Goal: Information Seeking & Learning: Find specific fact

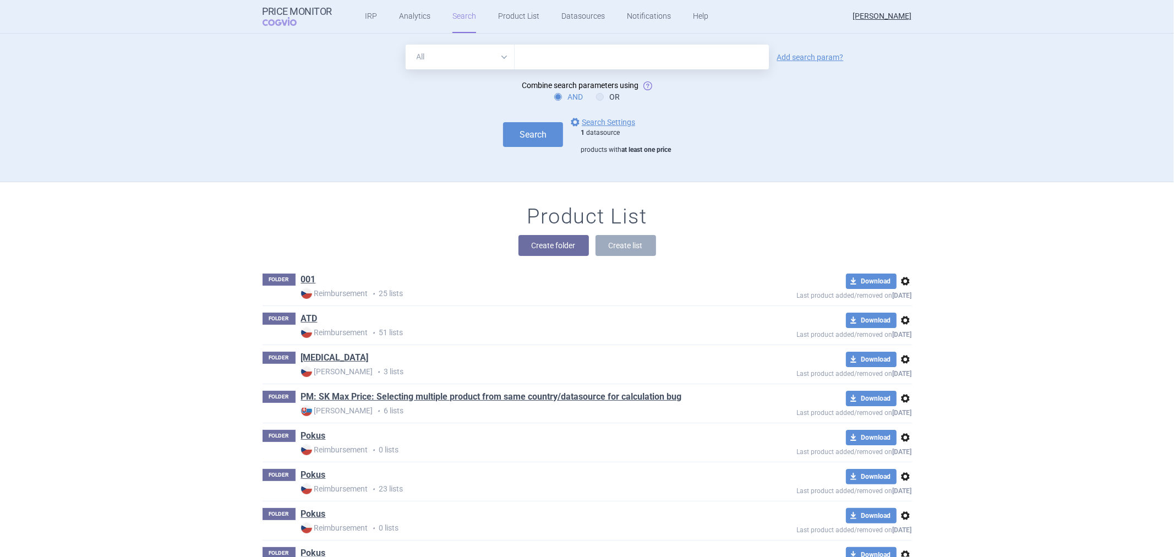
click at [492, 56] on select "All Brand Name ATC Company Active Substance Country Newer than" at bounding box center [460, 57] width 109 height 25
select select "brandName"
click at [406, 45] on select "All Brand Name ATC Company Active Substance Country Newer than" at bounding box center [460, 57] width 109 height 25
click at [515, 61] on input "text" at bounding box center [641, 57] width 254 height 25
click at [570, 56] on input "[MEDICAL_DATA]" at bounding box center [641, 57] width 254 height 25
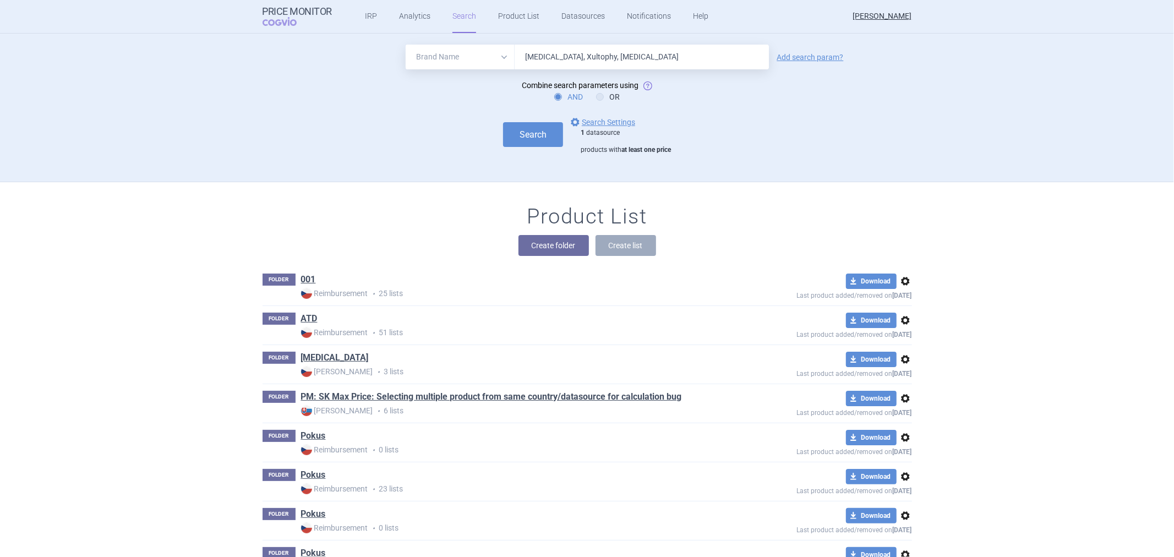
type input "[MEDICAL_DATA], Xultophy, [MEDICAL_DATA]"
click at [788, 64] on div "All Brand Name ATC Company Active Substance Country Newer than [MEDICAL_DATA], …" at bounding box center [586, 57] width 649 height 25
click at [791, 59] on link "Add search param?" at bounding box center [810, 57] width 67 height 8
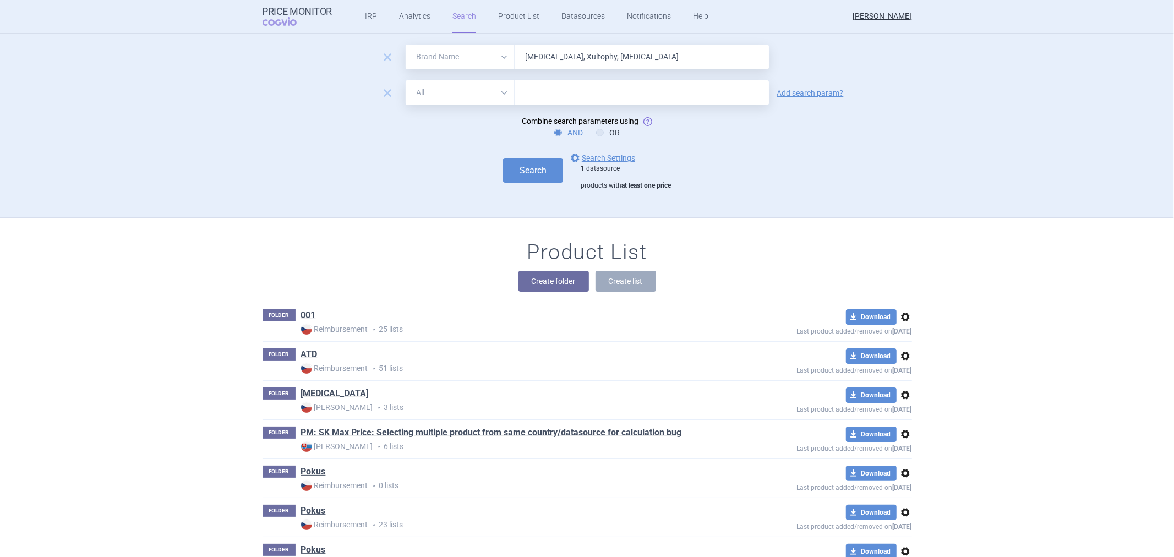
click at [415, 103] on select "All Brand Name ATC Company Active Substance Country Newer than" at bounding box center [460, 92] width 109 height 25
select select "activeSubstance"
click at [406, 80] on select "All Brand Name ATC Company Active Substance Country Newer than" at bounding box center [460, 92] width 109 height 25
click at [579, 91] on input "text" at bounding box center [641, 92] width 254 height 25
click at [667, 102] on input "text" at bounding box center [641, 92] width 254 height 25
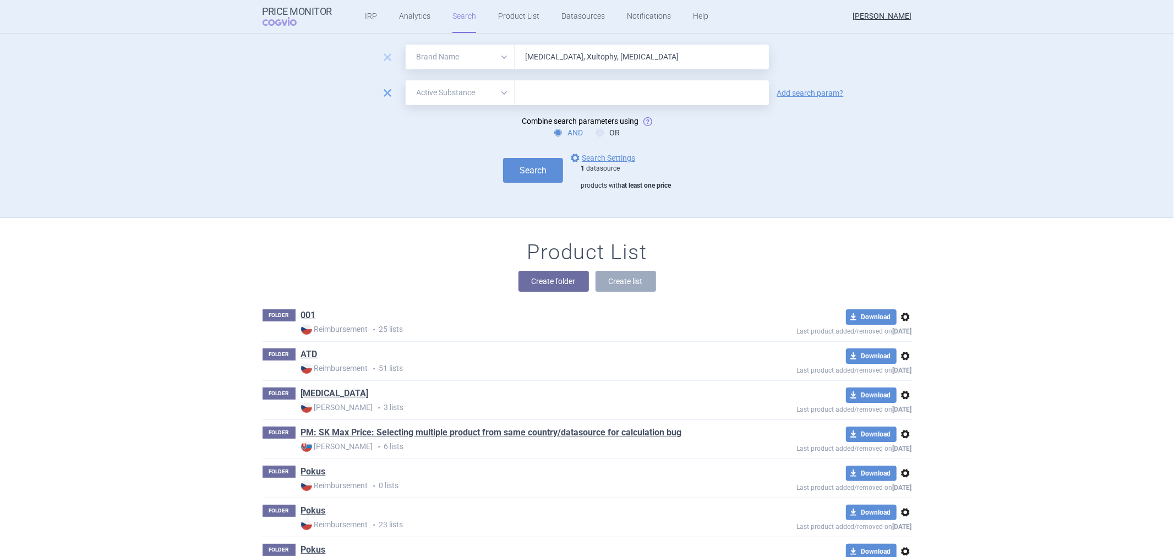
click at [382, 96] on span "remove" at bounding box center [387, 92] width 15 height 15
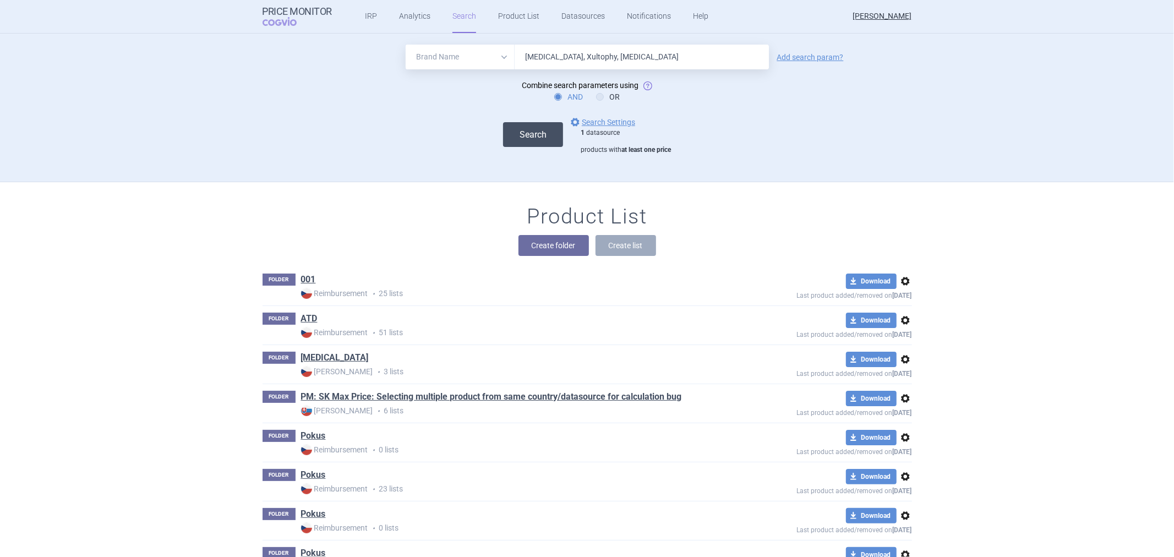
click at [526, 141] on button "Search" at bounding box center [533, 134] width 60 height 25
select select "brandName"
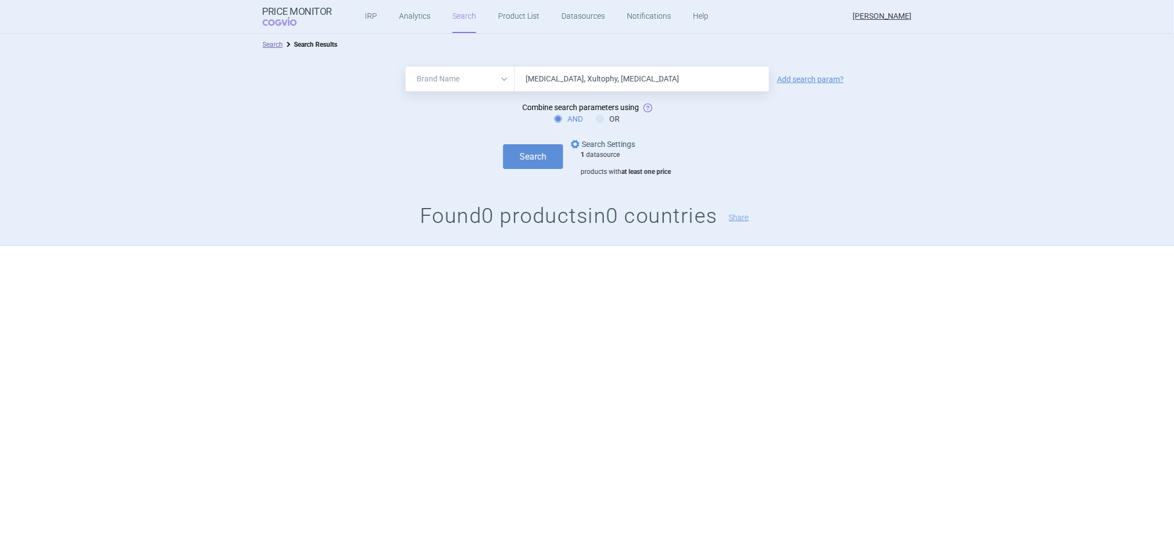
click at [605, 147] on link "options Search Settings" at bounding box center [601, 144] width 67 height 13
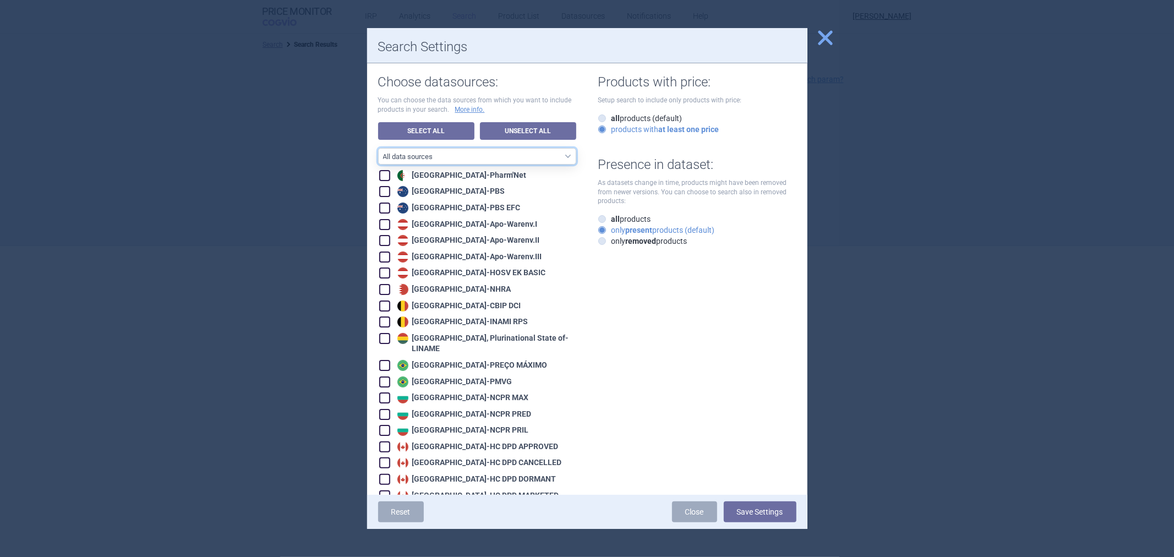
click at [522, 157] on select "All data sources CZ reference sources - Reimbursement SK reference sources - Of…" at bounding box center [477, 156] width 198 height 17
select select "df38670d-62bb-4aa9-aeea-790e65b9b508"
click at [378, 148] on select "All data sources CZ reference sources - Reimbursement SK reference sources - Of…" at bounding box center [477, 156] width 198 height 17
checkbox input "true"
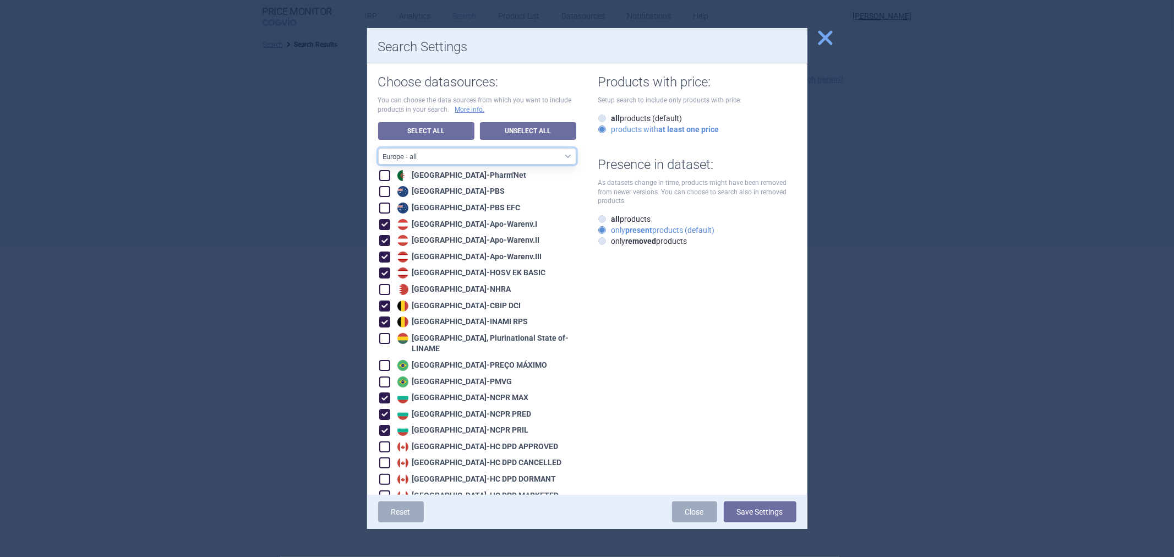
checkbox input "true"
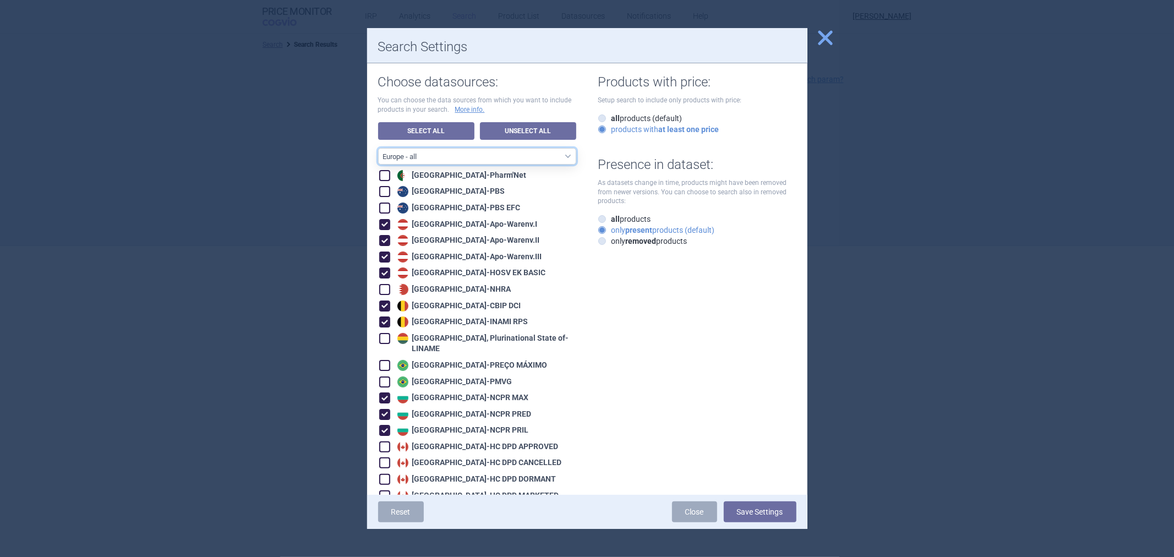
checkbox input "true"
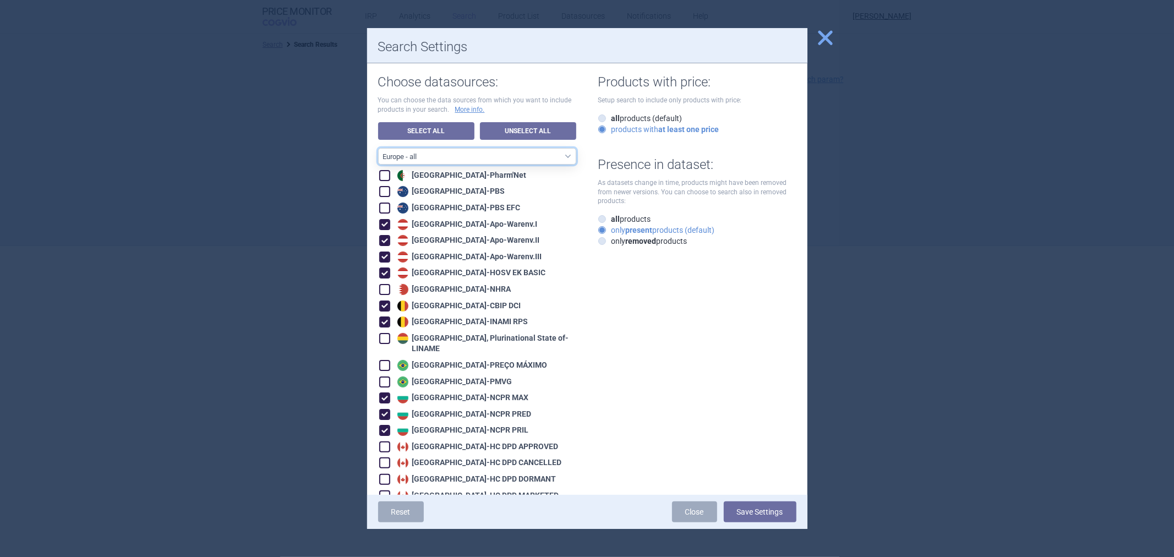
checkbox input "true"
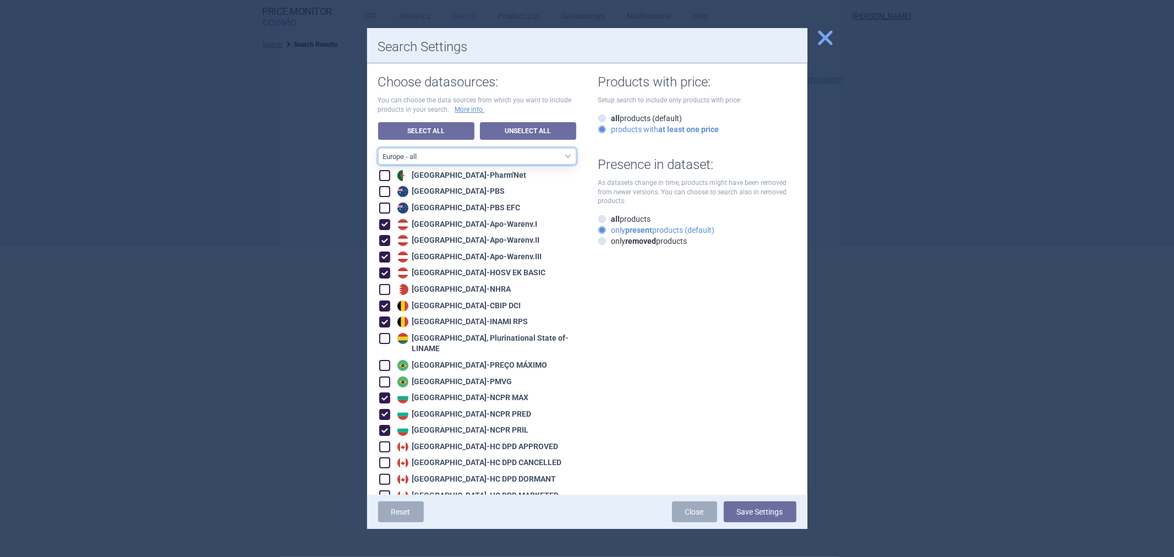
checkbox input "true"
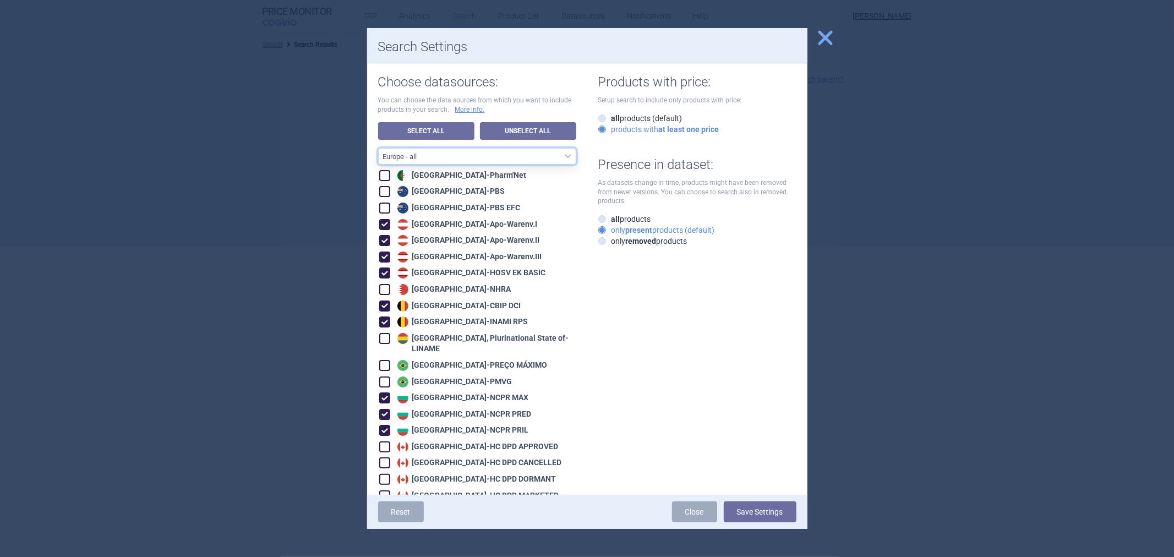
checkbox input "true"
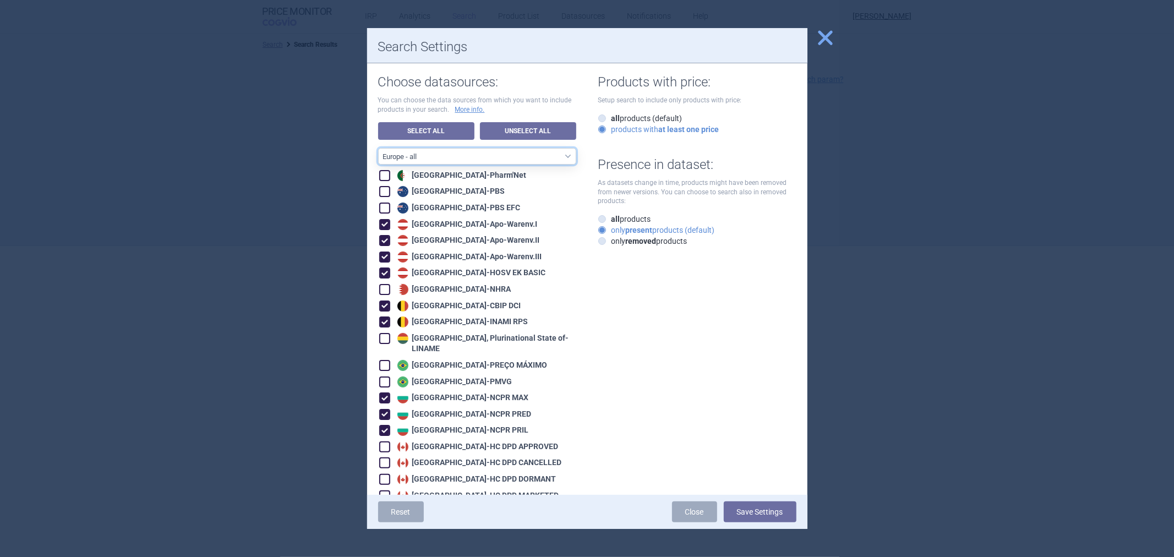
checkbox input "true"
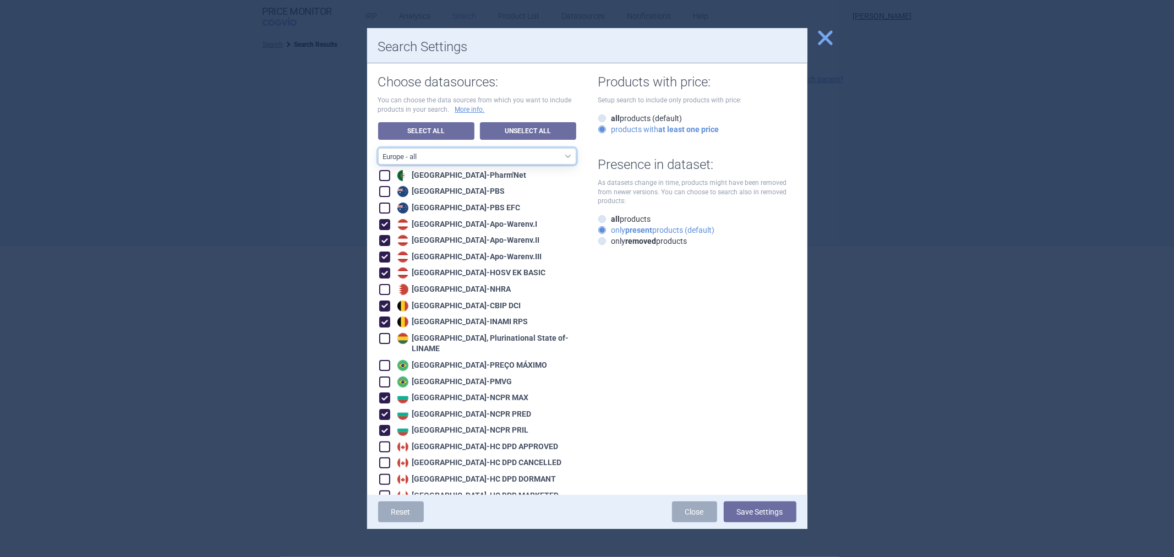
checkbox input "true"
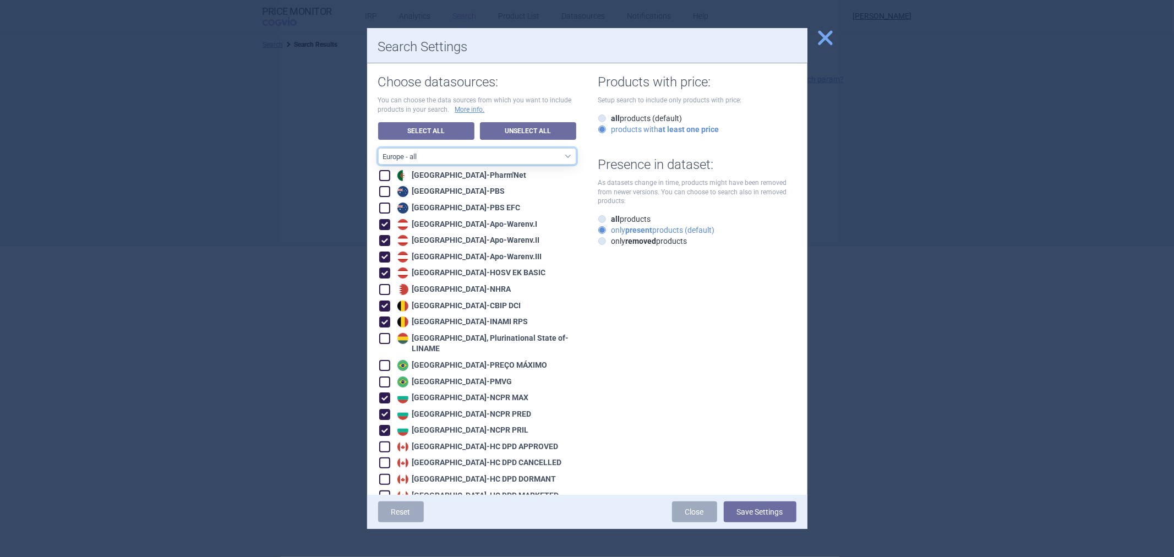
checkbox input "true"
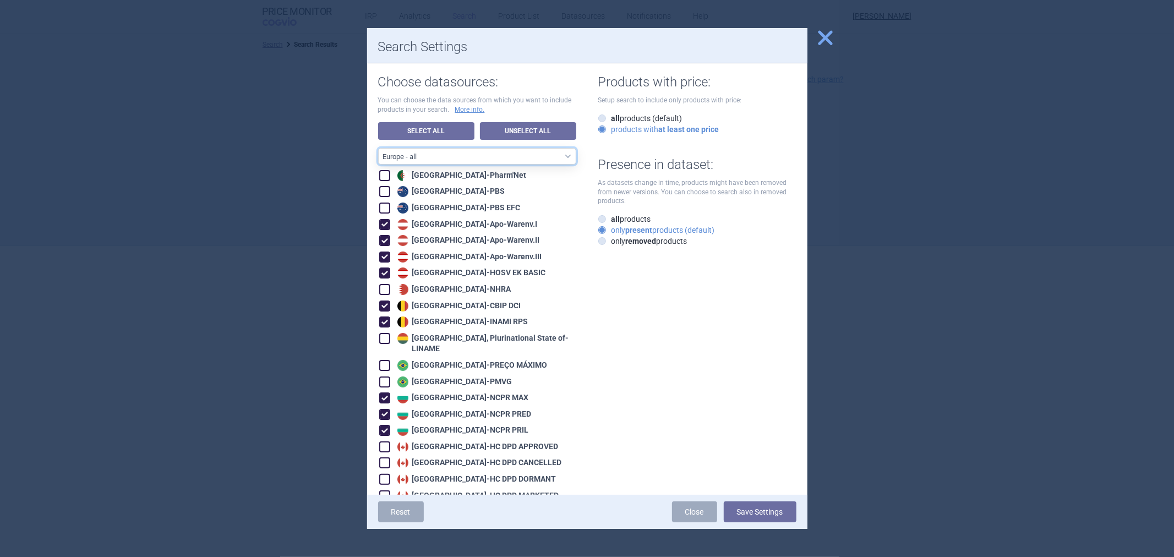
checkbox input "true"
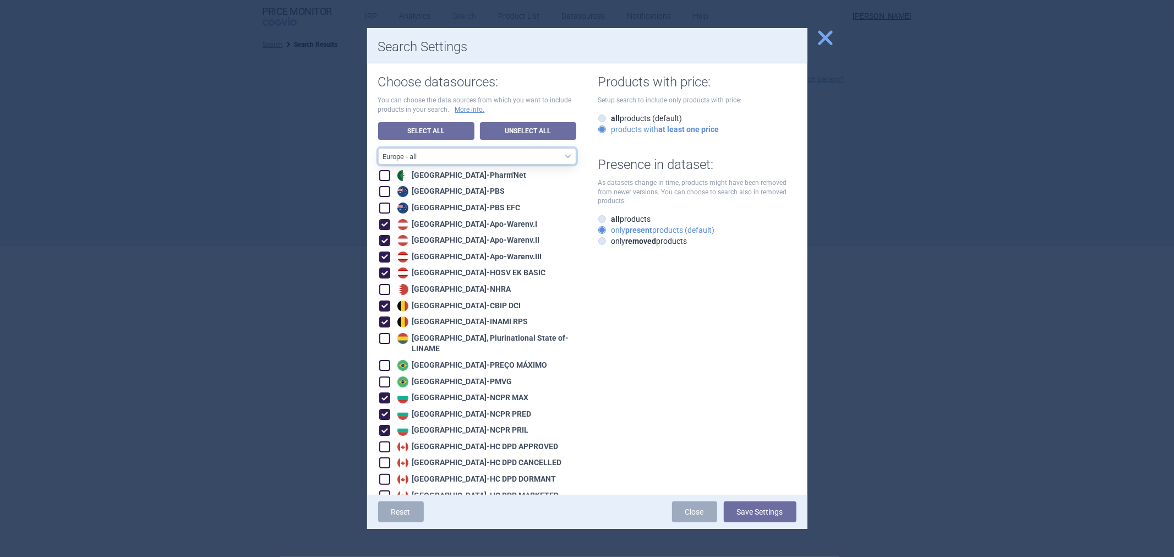
checkbox input "true"
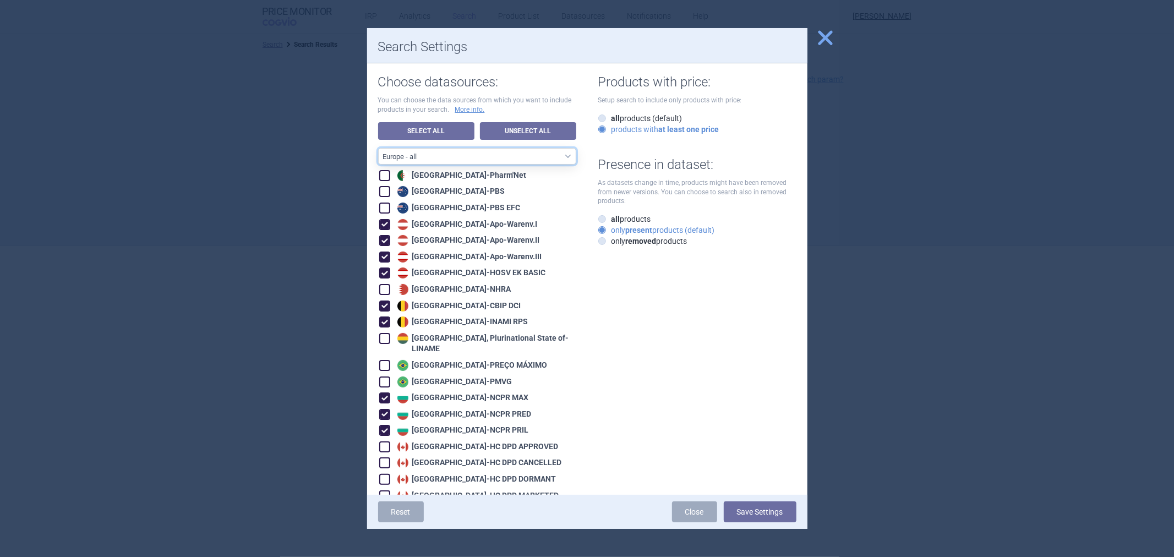
checkbox input "true"
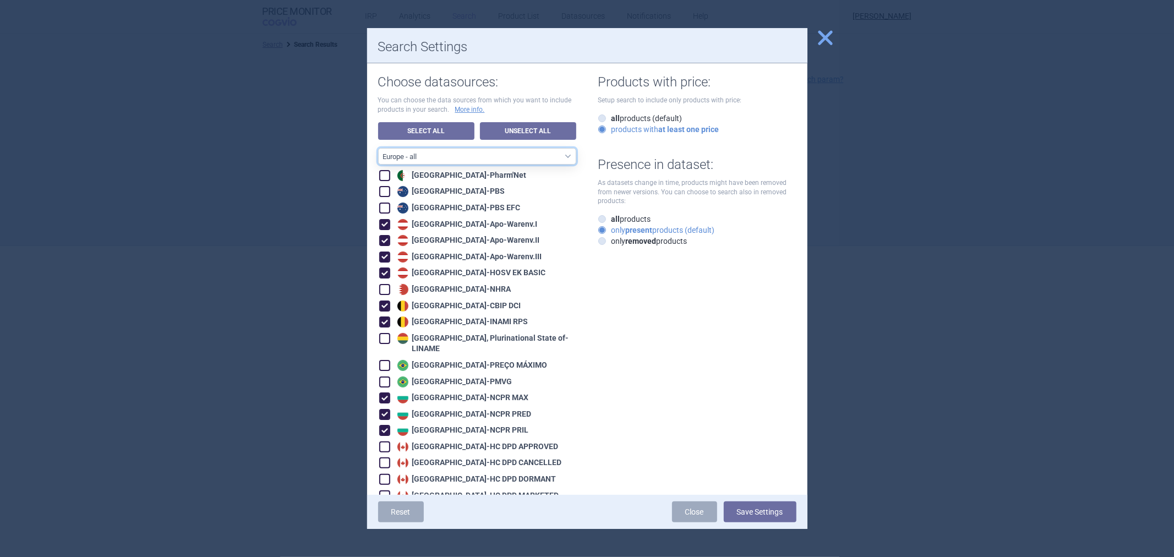
checkbox input "true"
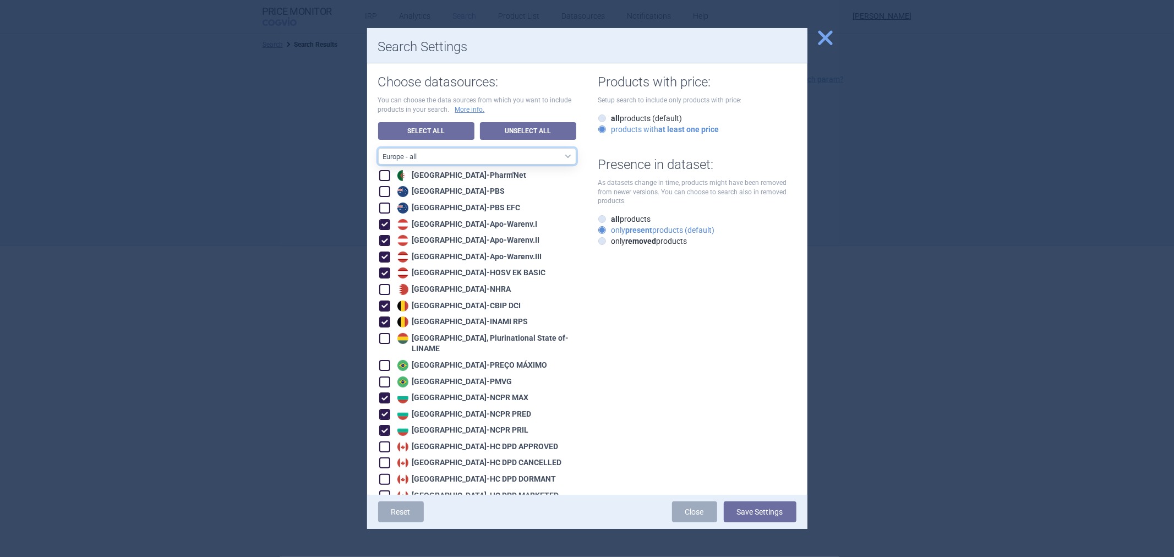
checkbox input "true"
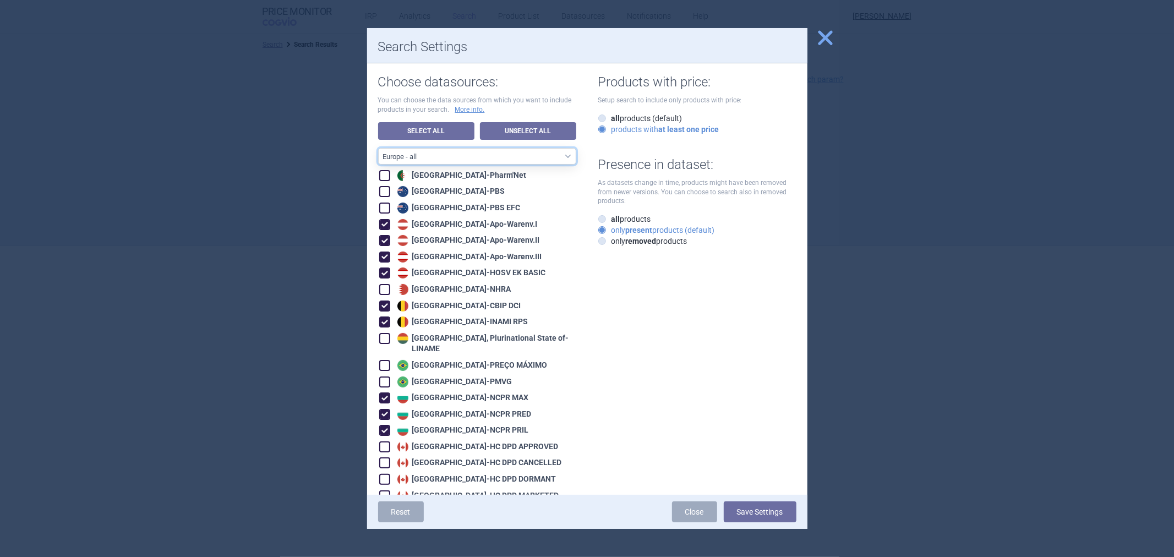
checkbox input "true"
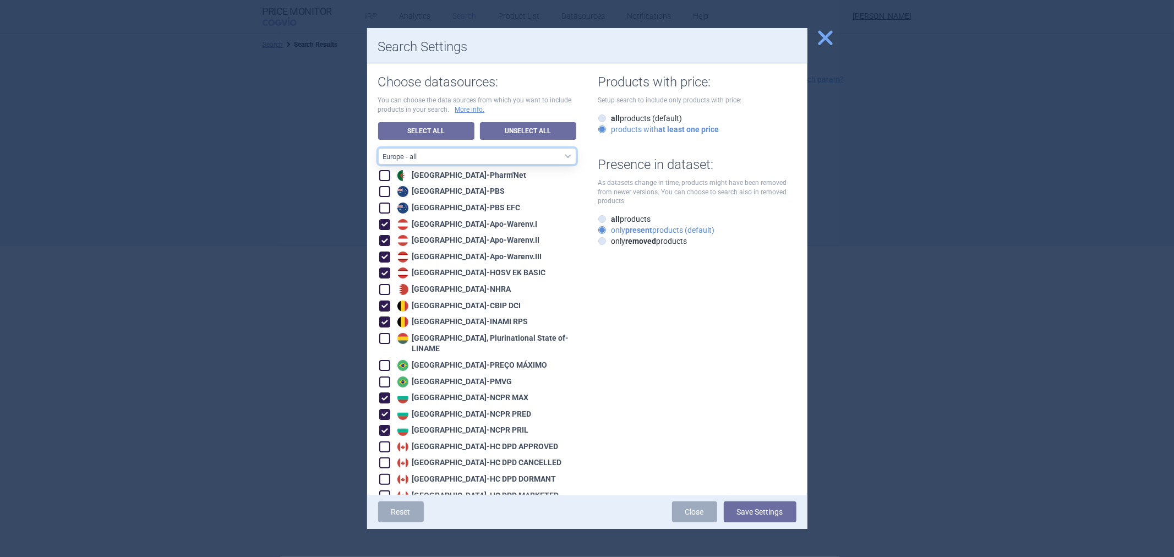
checkbox input "true"
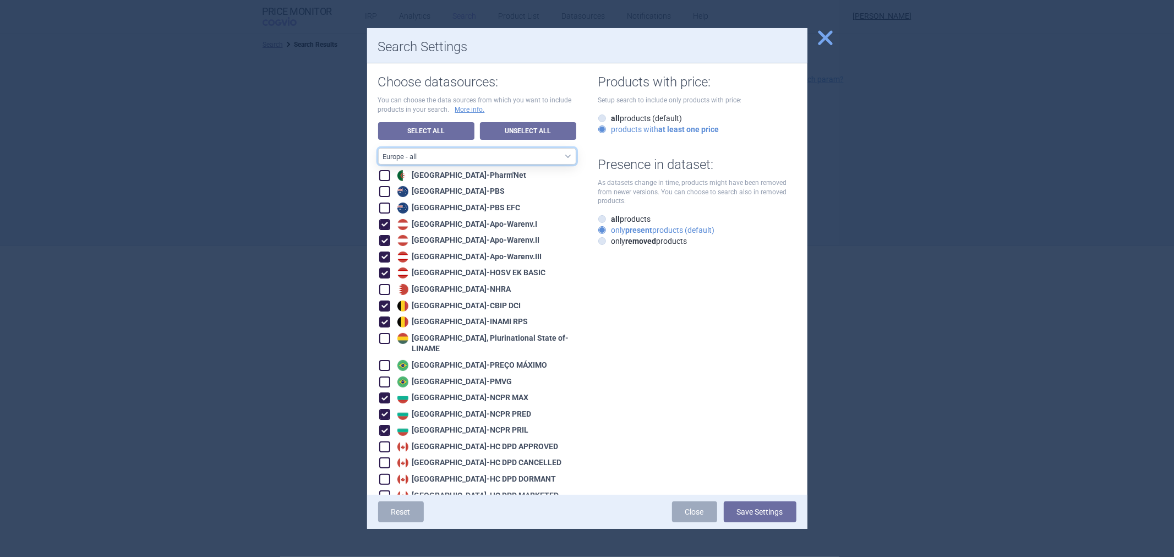
checkbox input "true"
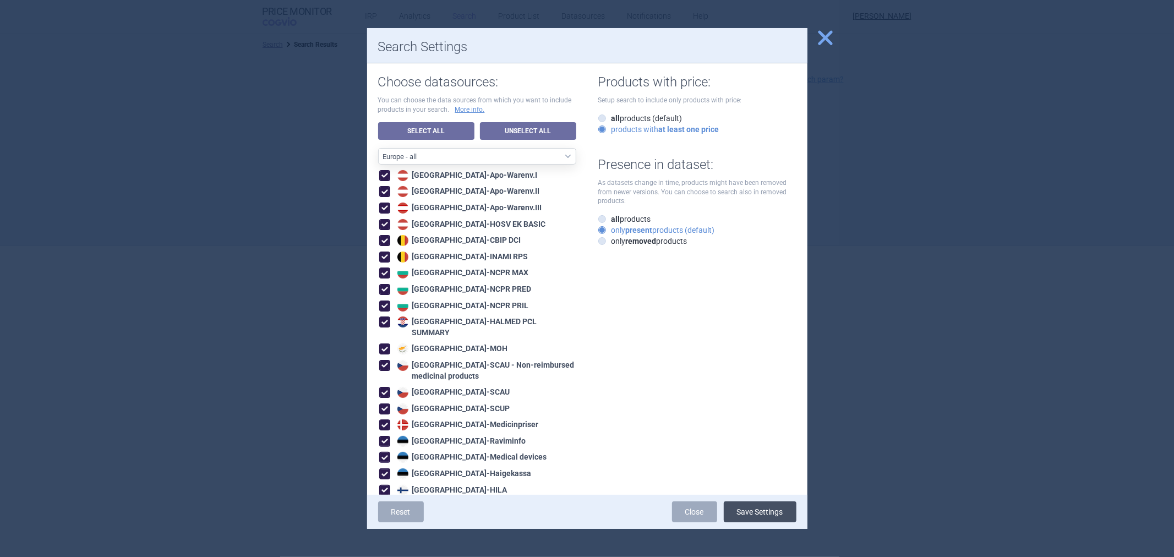
click at [752, 517] on button "Save Settings" at bounding box center [760, 511] width 73 height 21
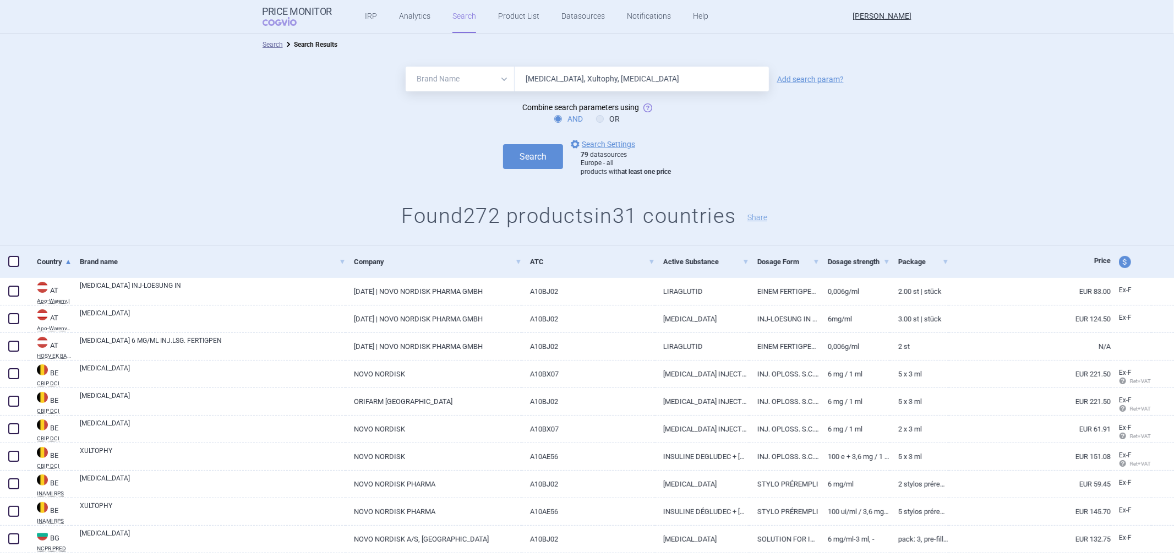
click at [639, 79] on input "[MEDICAL_DATA], Xultophy, [MEDICAL_DATA]" at bounding box center [641, 79] width 254 height 25
click at [607, 76] on input "[MEDICAL_DATA], Xultophy, [MEDICAL_DATA]" at bounding box center [641, 79] width 254 height 25
type input "[MEDICAL_DATA], Xultophy"
click at [520, 146] on button "Search" at bounding box center [533, 156] width 60 height 25
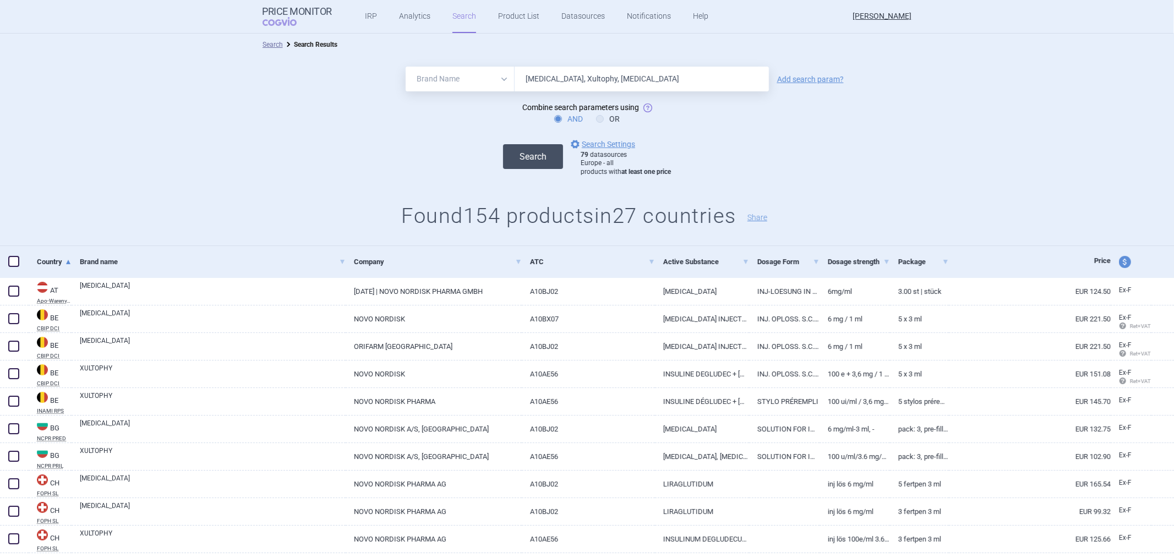
type input "[MEDICAL_DATA], Xultophy, [MEDICAL_DATA]"
click at [542, 150] on button "Search" at bounding box center [533, 156] width 60 height 25
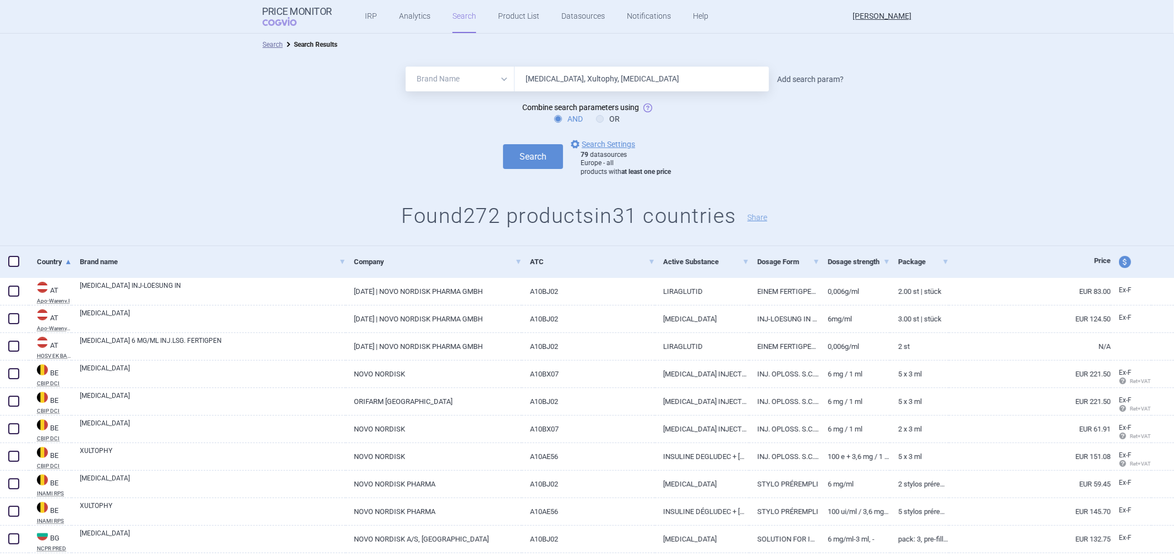
click at [814, 81] on link "Add search param?" at bounding box center [810, 79] width 67 height 8
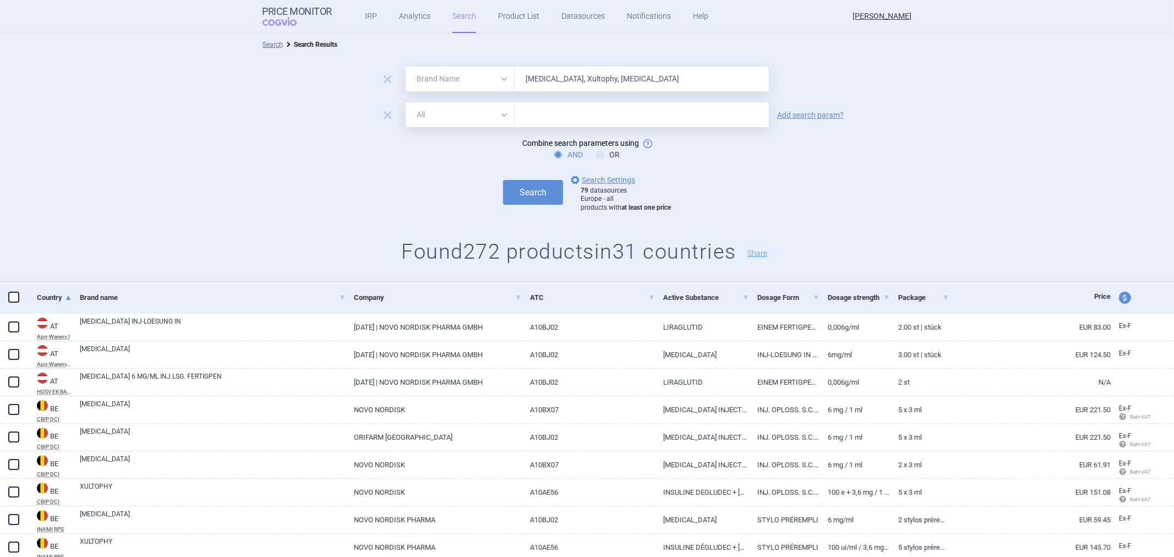
click at [465, 116] on select "All Brand Name ATC Company Active Substance Country Newer than" at bounding box center [460, 114] width 109 height 25
select select "activeSubstance"
click at [406, 102] on select "All Brand Name ATC Company Active Substance Country Newer than" at bounding box center [460, 114] width 109 height 25
click at [551, 106] on input "text" at bounding box center [641, 114] width 254 height 25
type input "[MEDICAL_DATA]"
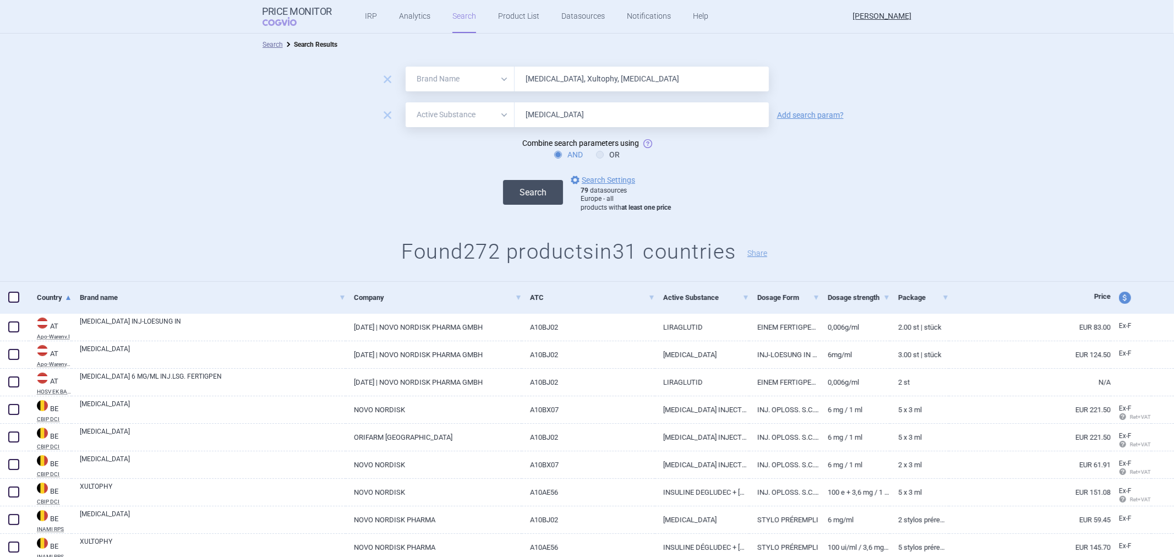
click at [538, 188] on button "Search" at bounding box center [533, 192] width 60 height 25
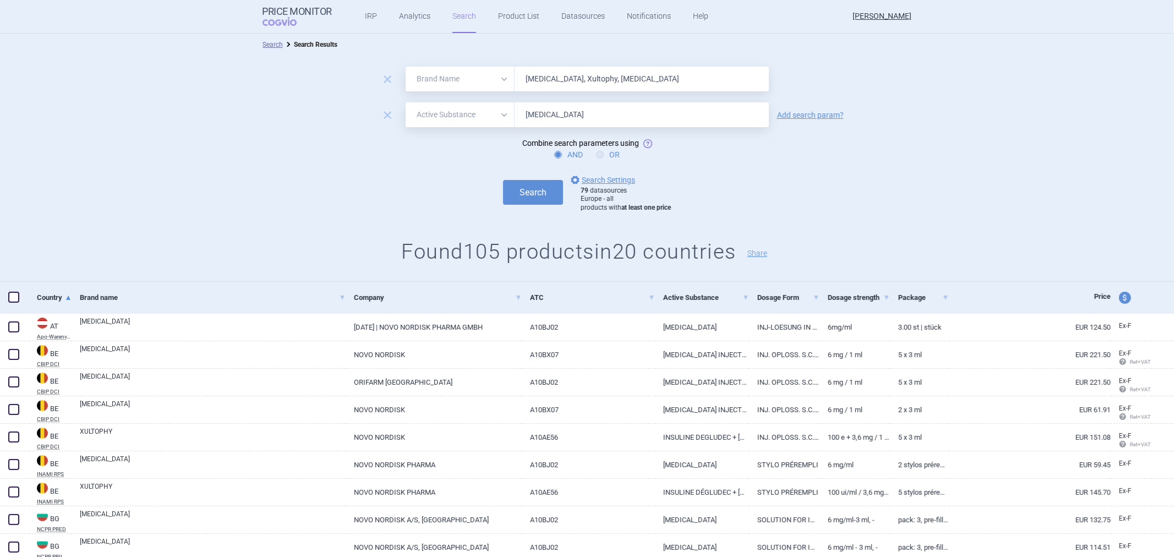
click at [604, 155] on label "OR" at bounding box center [608, 154] width 24 height 11
click at [604, 155] on input "OR" at bounding box center [601, 155] width 11 height 11
radio input "true"
click at [545, 193] on button "Search" at bounding box center [533, 192] width 60 height 25
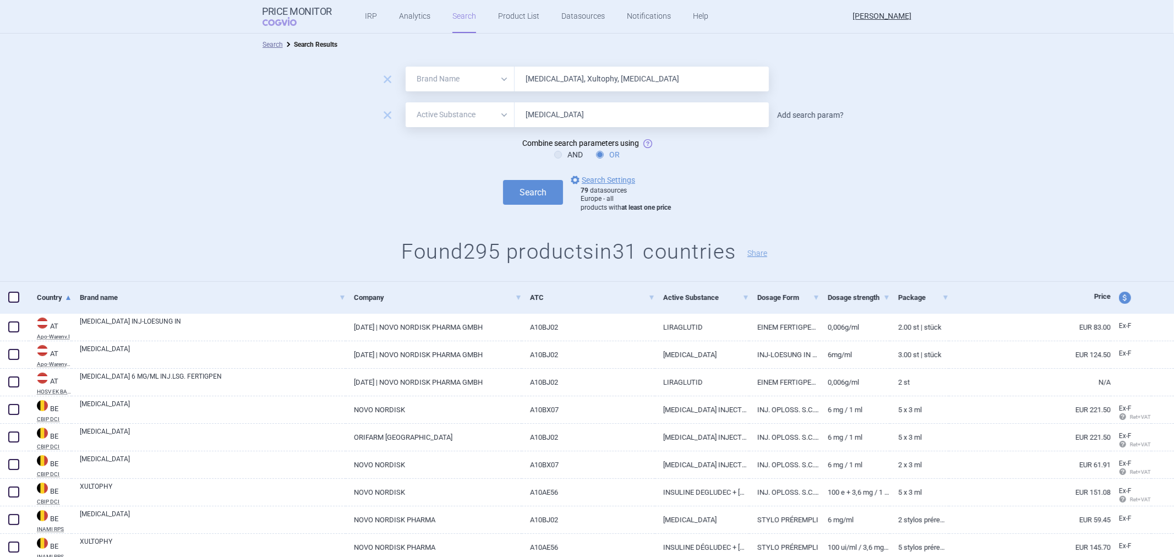
click at [797, 112] on link "Add search param?" at bounding box center [810, 115] width 67 height 8
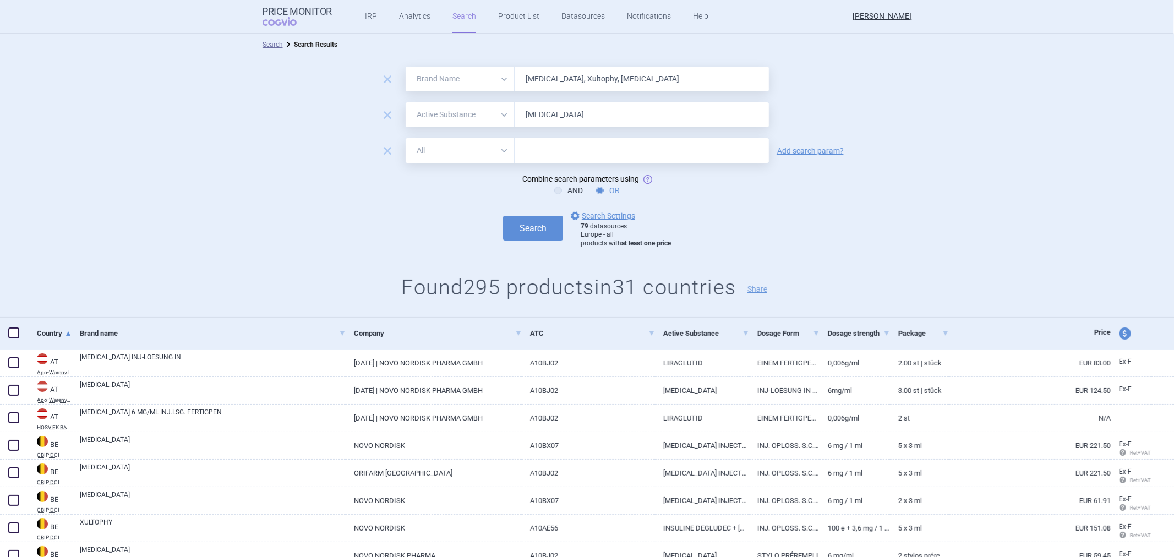
click at [535, 150] on input "text" at bounding box center [641, 150] width 254 height 25
type input "A10BJ02"
click at [472, 150] on select "All Brand Name ATC Company Active Substance Country Newer than" at bounding box center [460, 150] width 109 height 25
select select "atc"
click at [406, 138] on select "All Brand Name ATC Company Active Substance Country Newer than" at bounding box center [460, 150] width 109 height 25
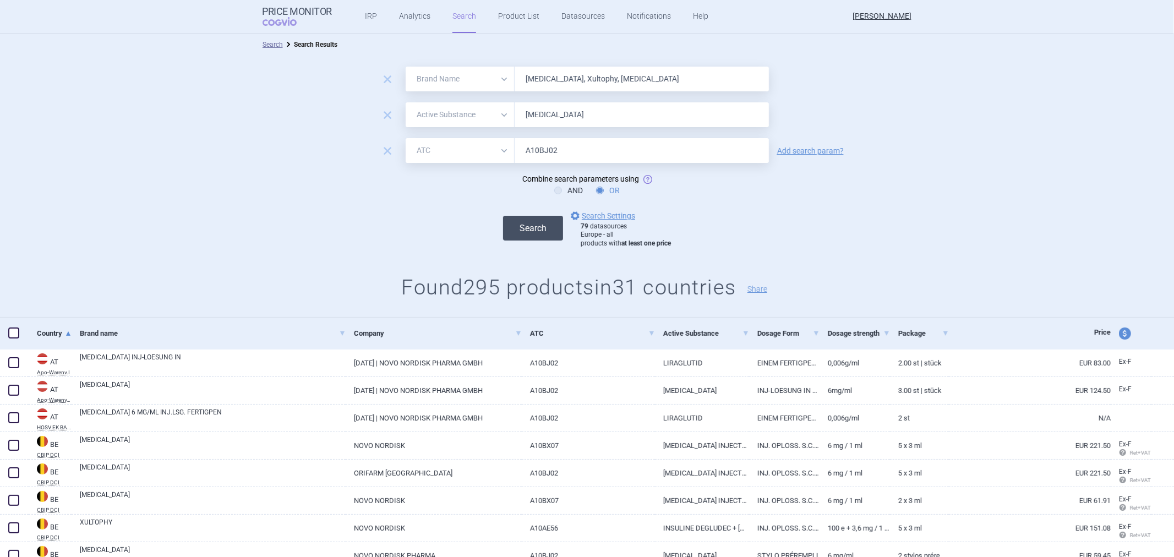
click at [538, 233] on button "Search" at bounding box center [533, 228] width 60 height 25
click at [663, 177] on form "remove All Brand Name ATC Company Active Substance Country Newer than [MEDICAL_…" at bounding box center [587, 157] width 1174 height 181
click at [386, 80] on span "remove" at bounding box center [387, 79] width 15 height 15
select select "activeSubstance"
type input "[MEDICAL_DATA]"
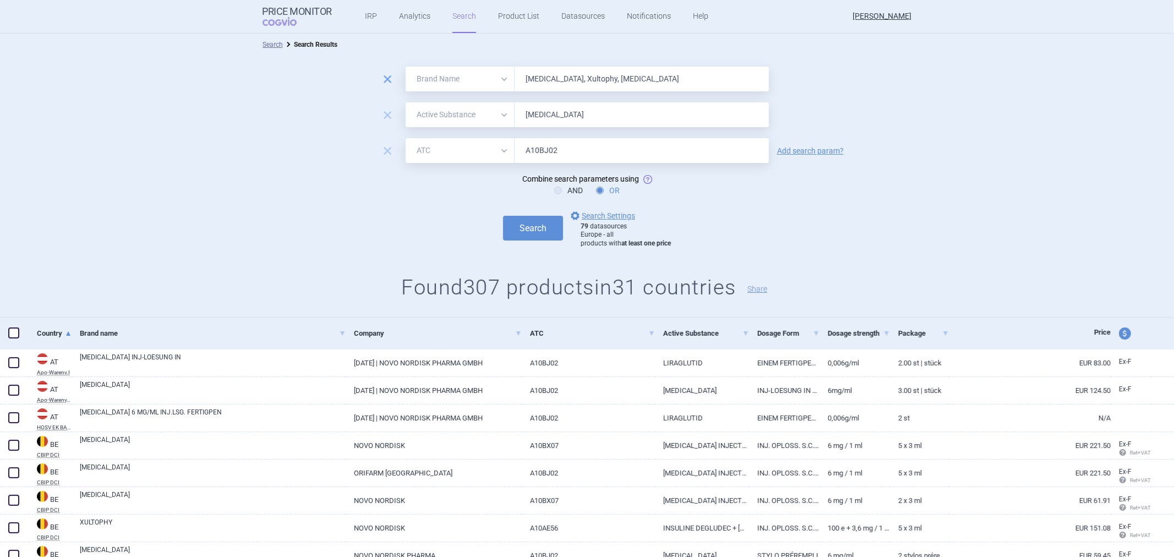
select select "atc"
type input "A10BJ02"
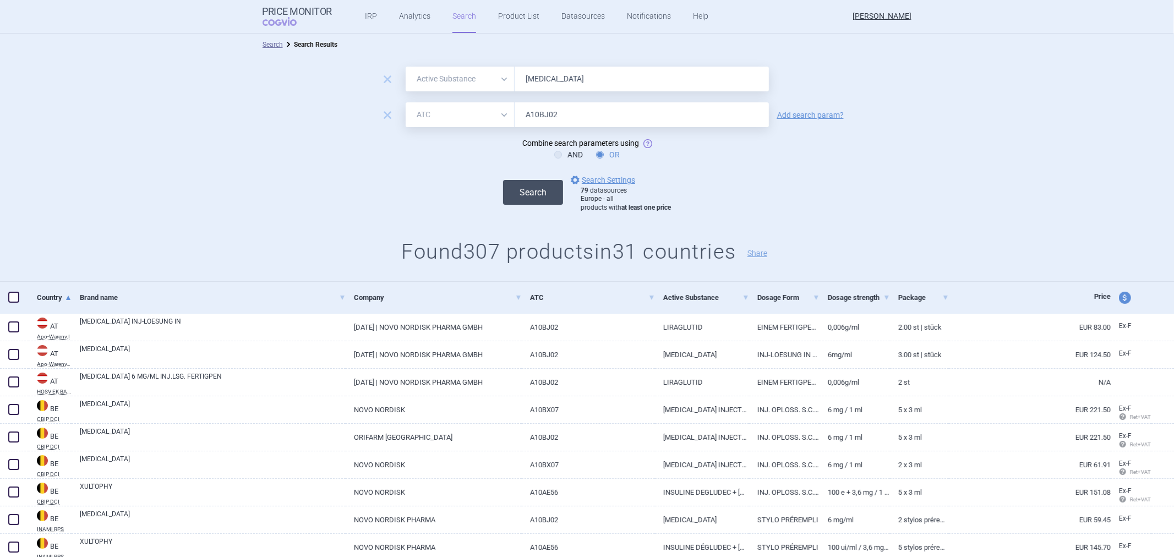
click at [509, 191] on button "Search" at bounding box center [533, 192] width 60 height 25
click at [388, 85] on span "remove" at bounding box center [387, 79] width 15 height 15
select select "atc"
type input "A10BJ02"
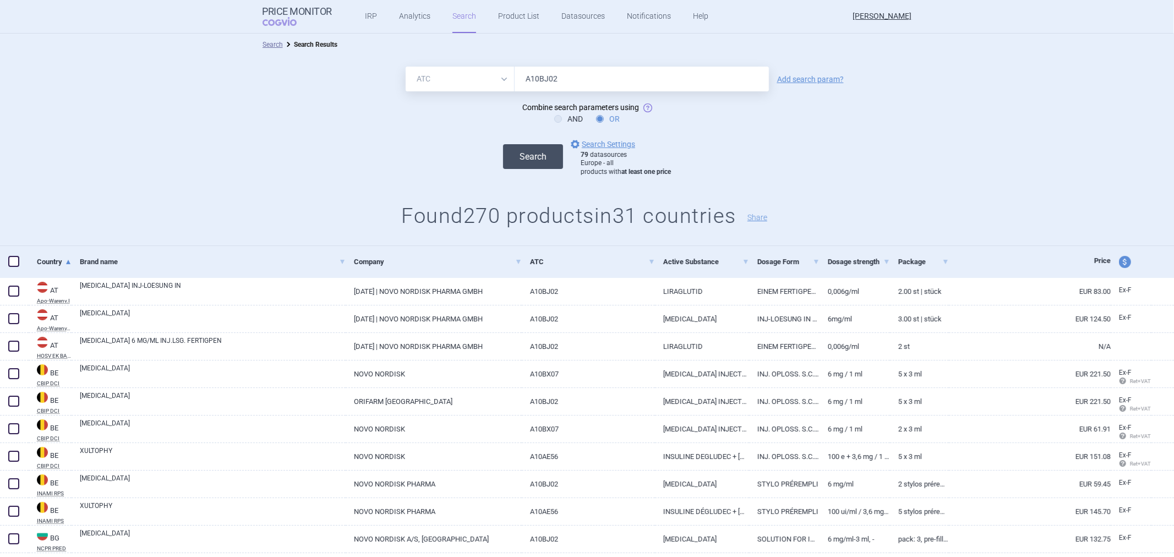
click at [518, 162] on button "Search" at bounding box center [533, 156] width 60 height 25
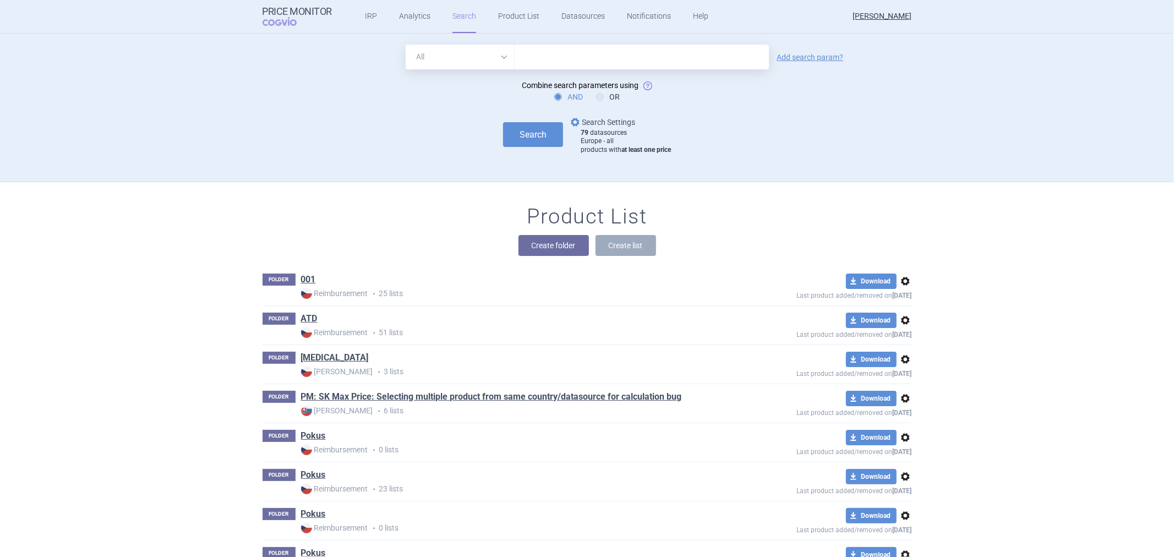
click at [599, 120] on link "options Search Settings" at bounding box center [601, 122] width 67 height 13
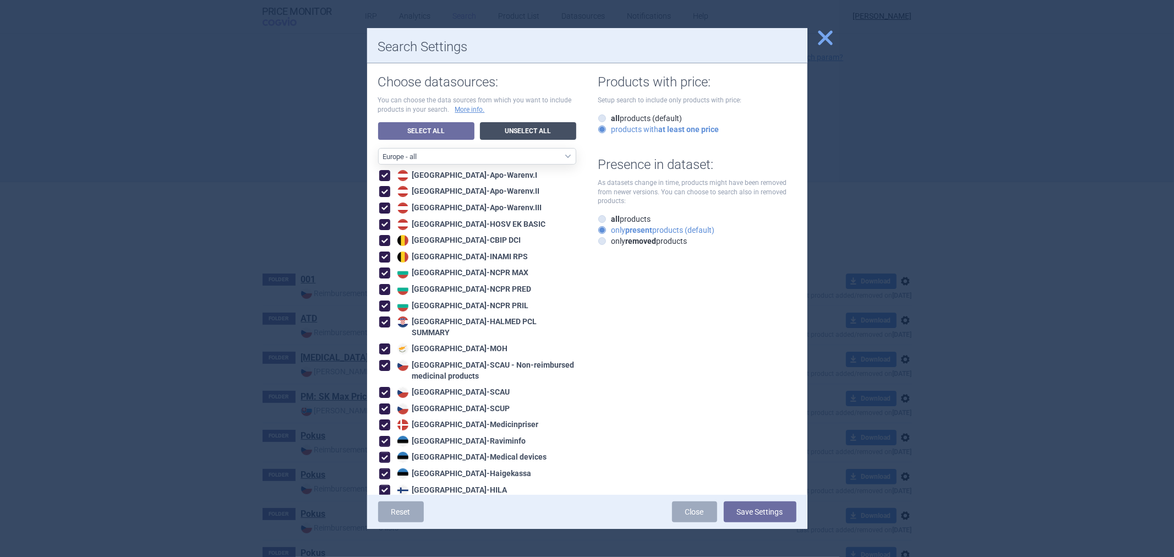
click at [550, 127] on link "Unselect All" at bounding box center [528, 131] width 96 height 18
select select "ALL_DATA_SOURCES_ID"
checkbox input "false"
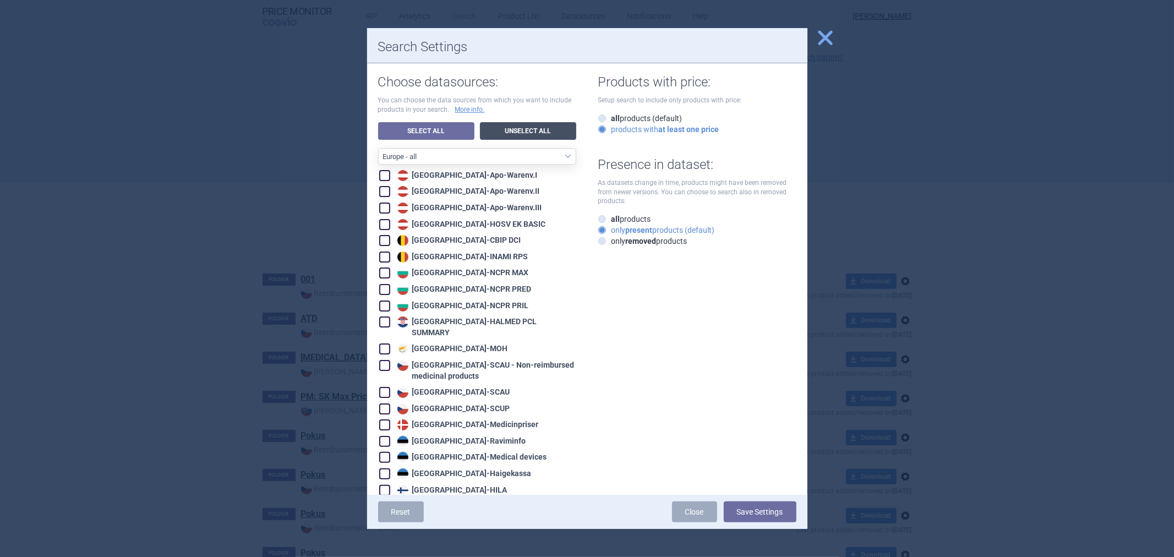
checkbox input "false"
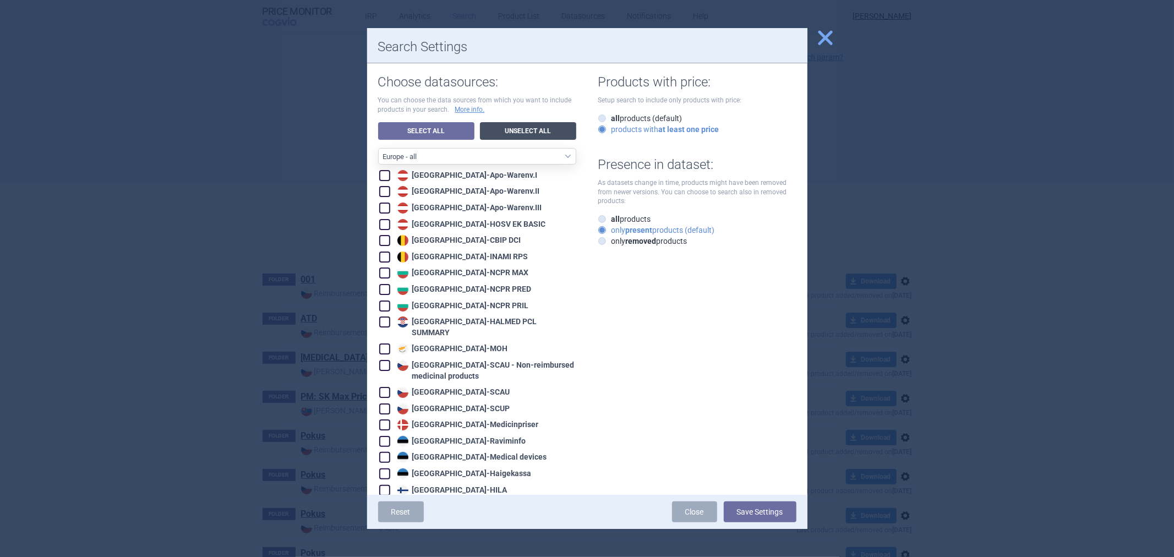
checkbox input "false"
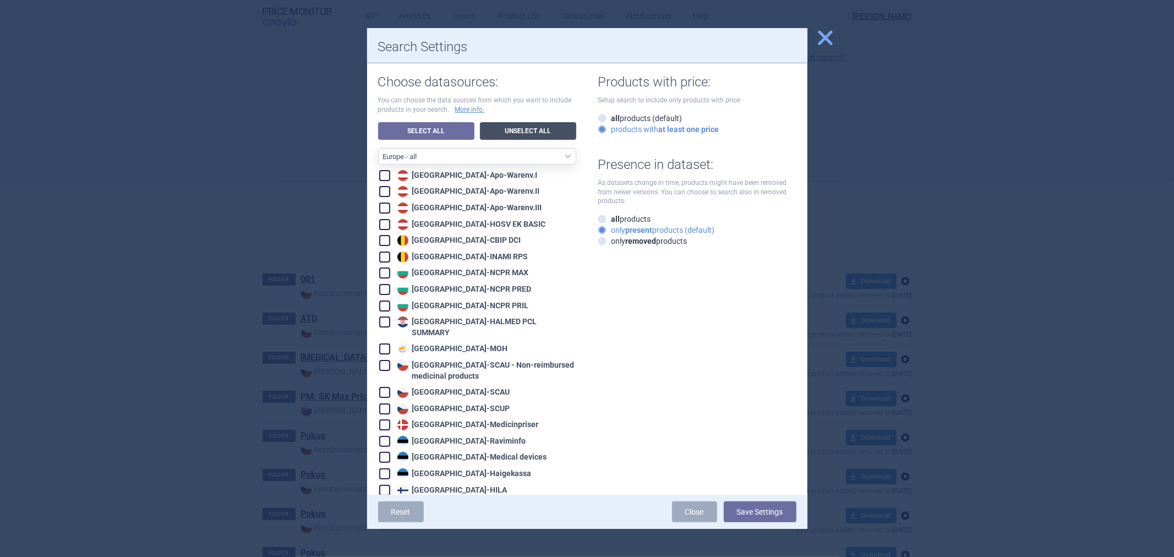
checkbox input "false"
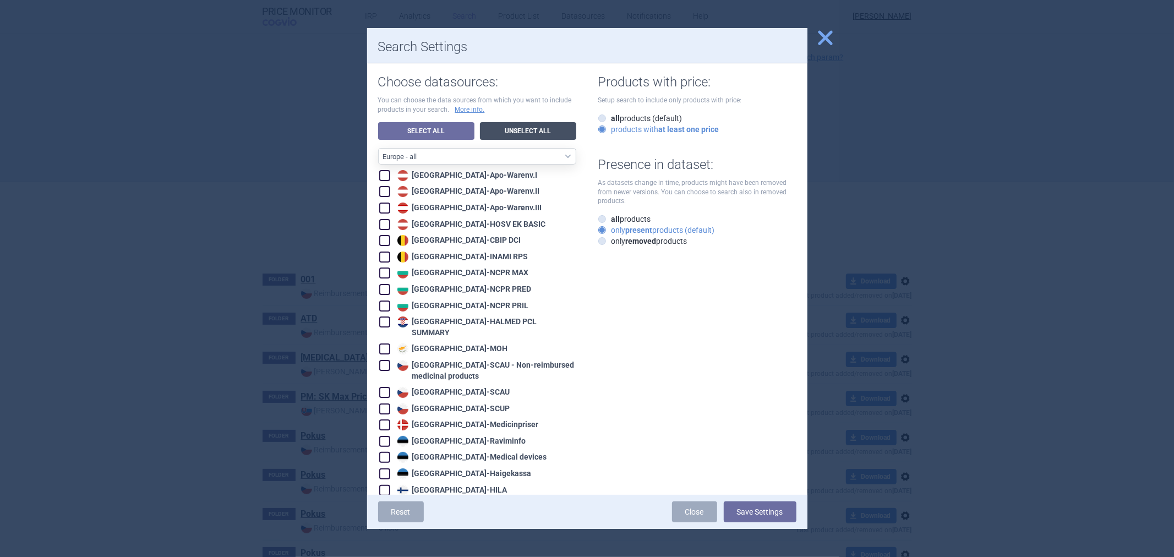
checkbox input "false"
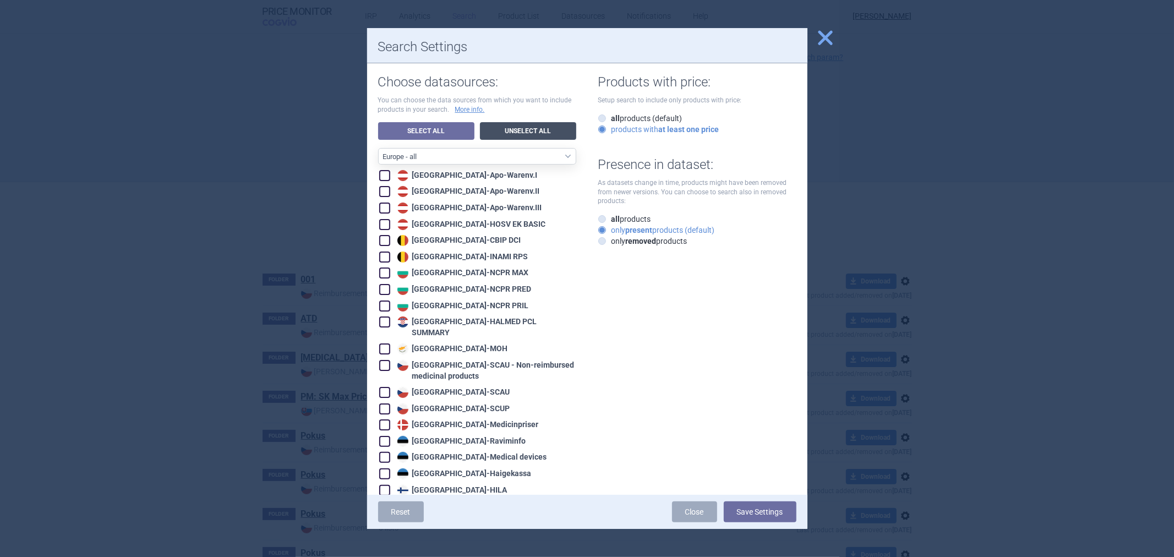
checkbox input "false"
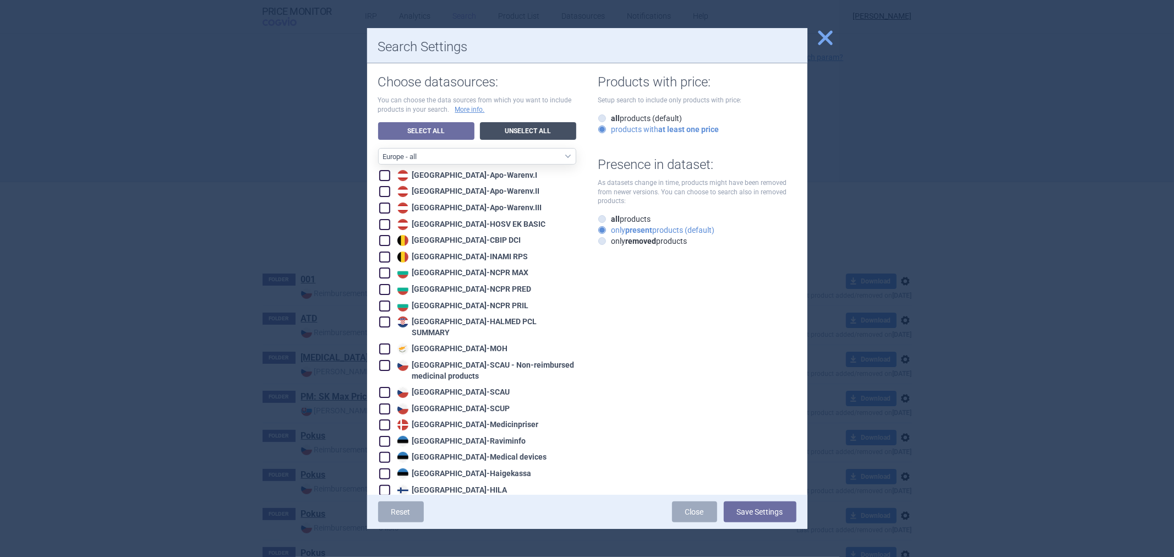
checkbox input "false"
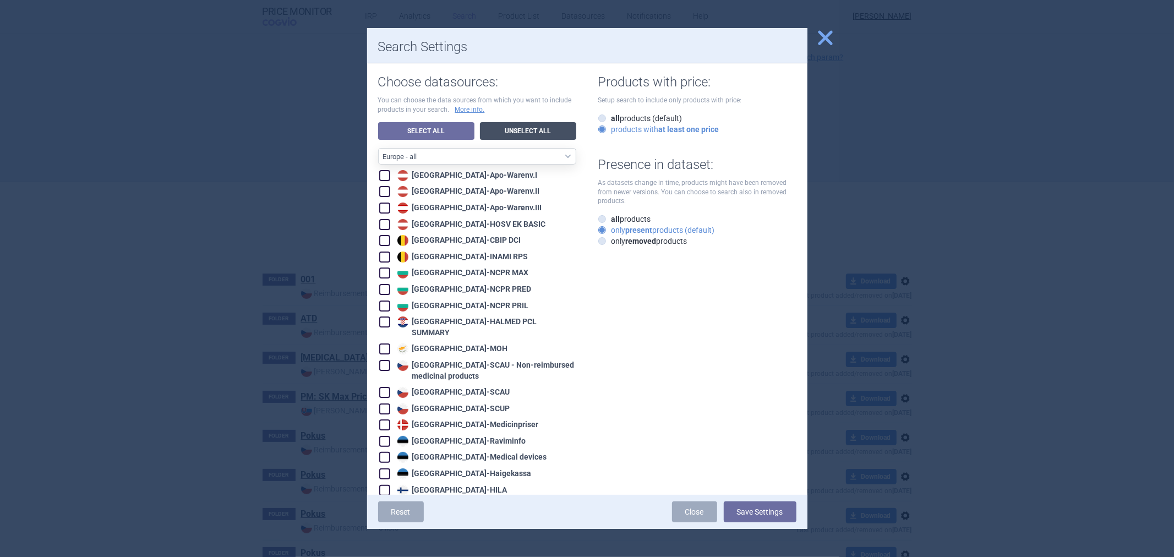
checkbox input "false"
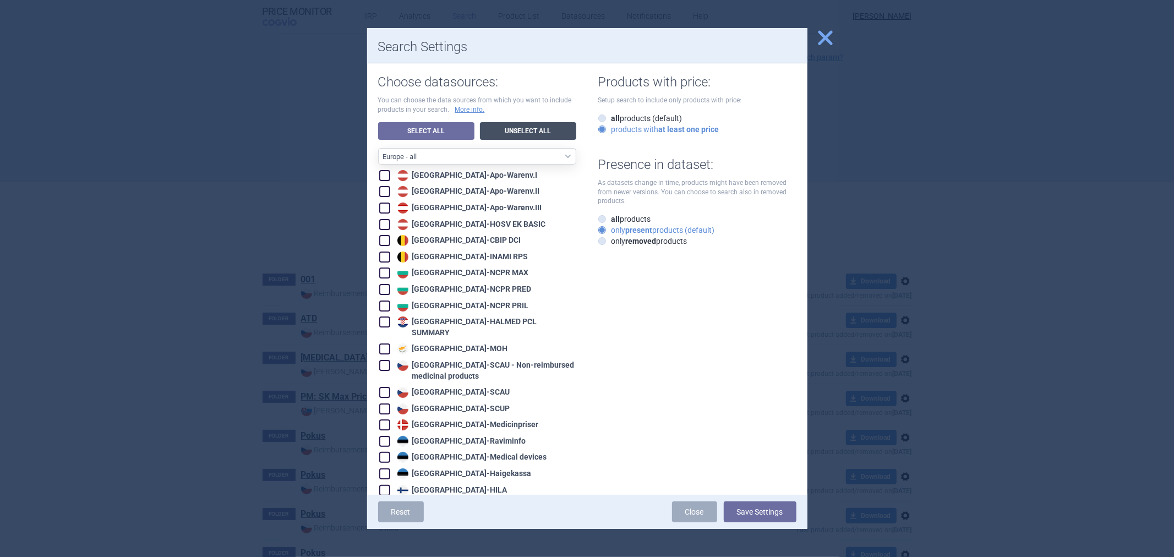
checkbox input "false"
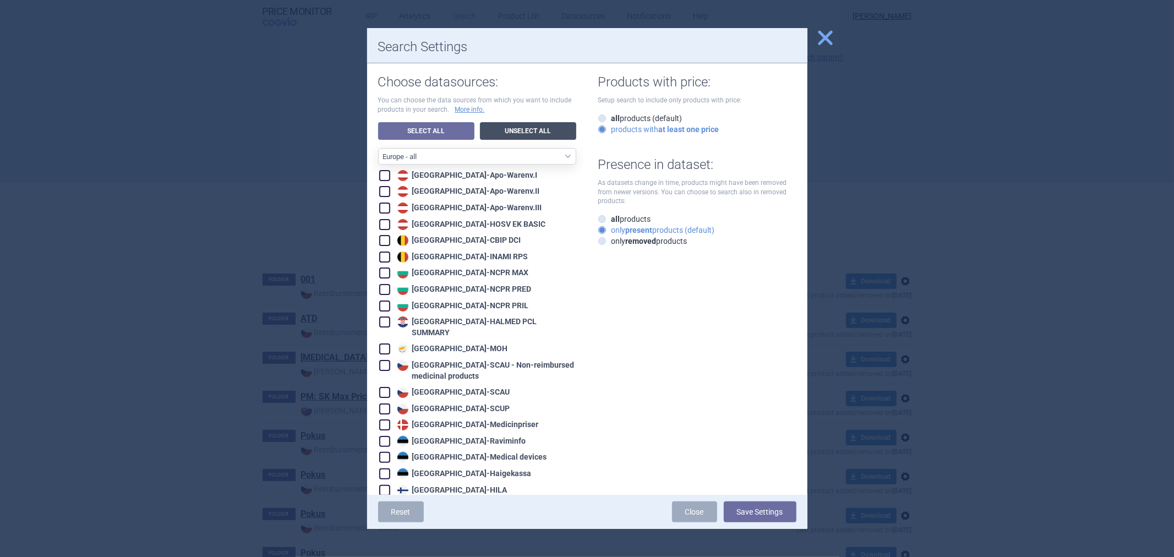
checkbox input "false"
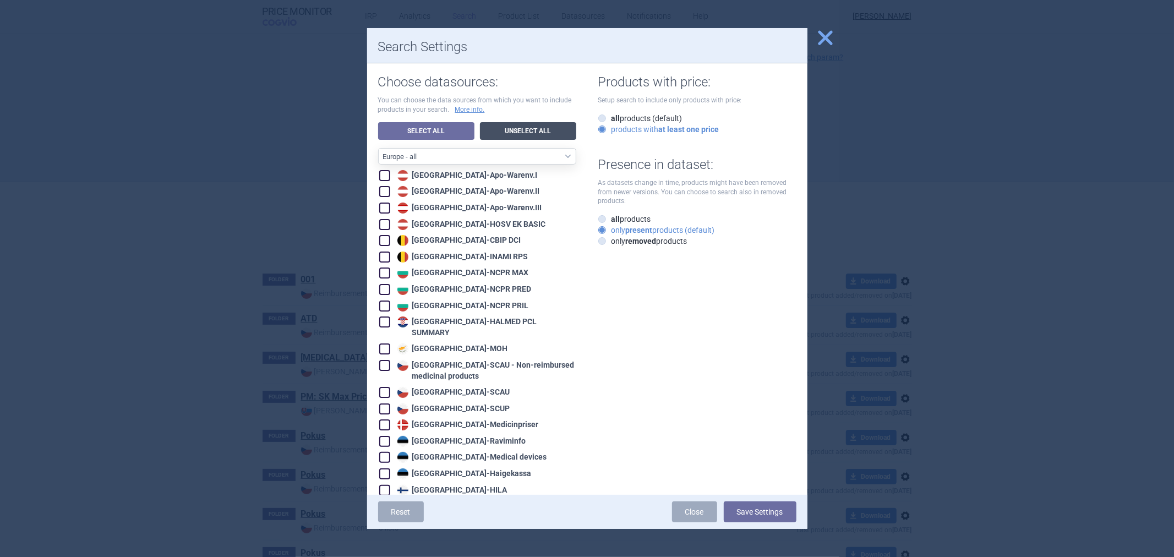
checkbox input "false"
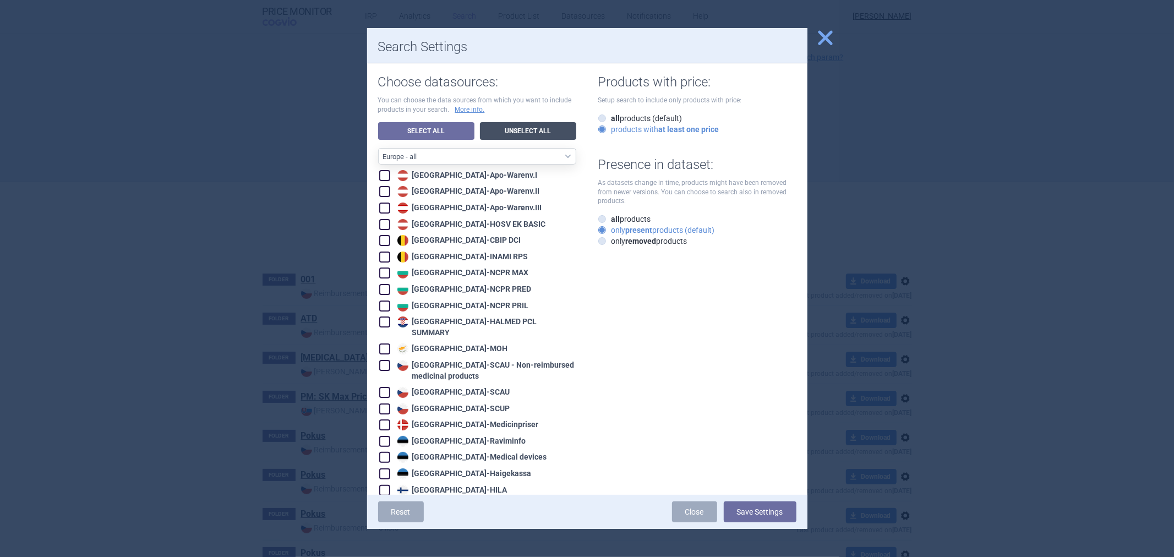
checkbox input "false"
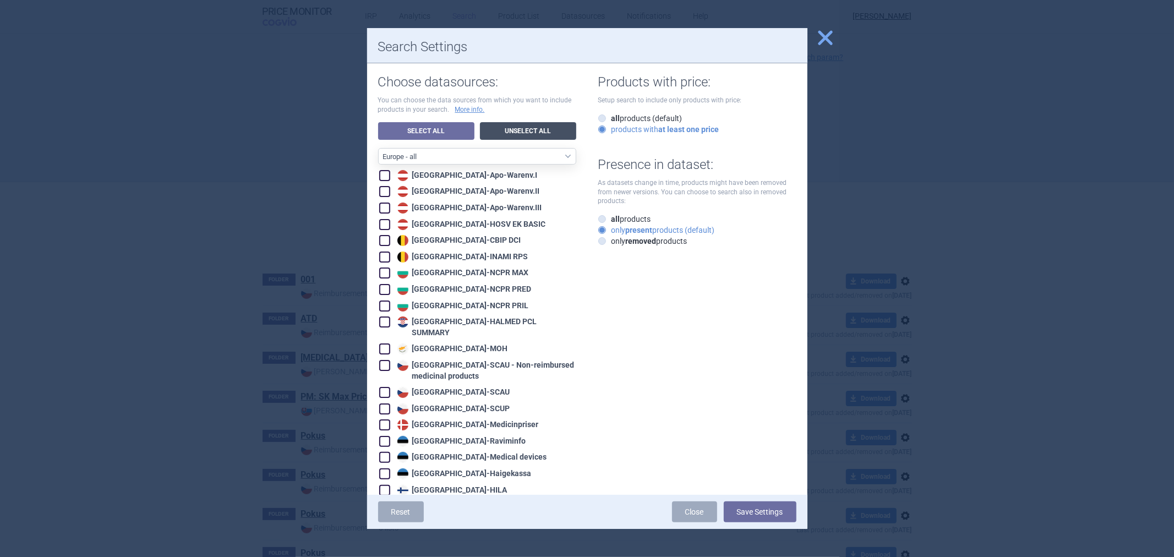
checkbox input "false"
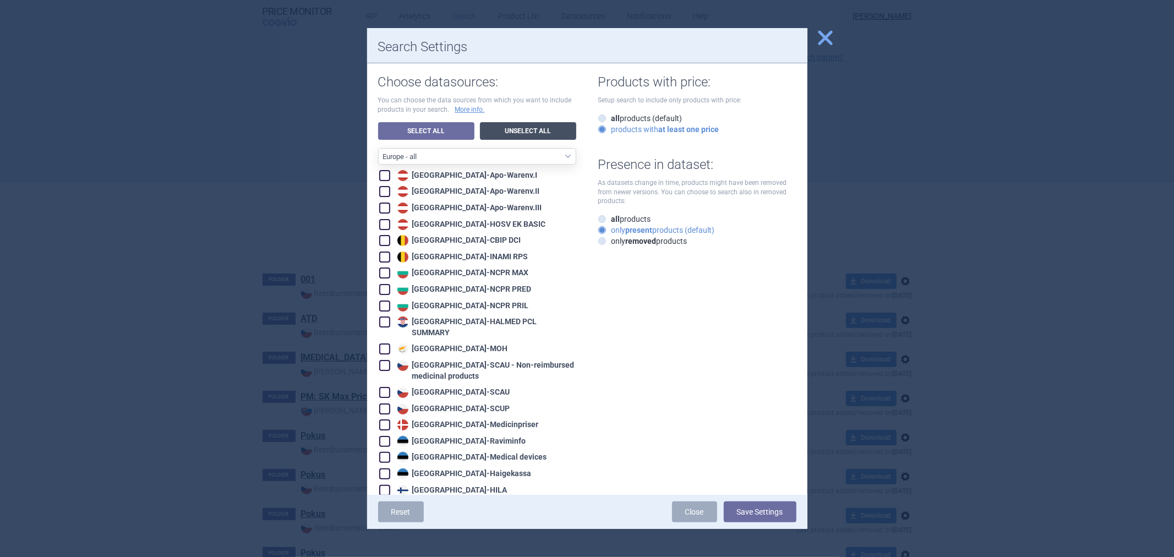
checkbox input "false"
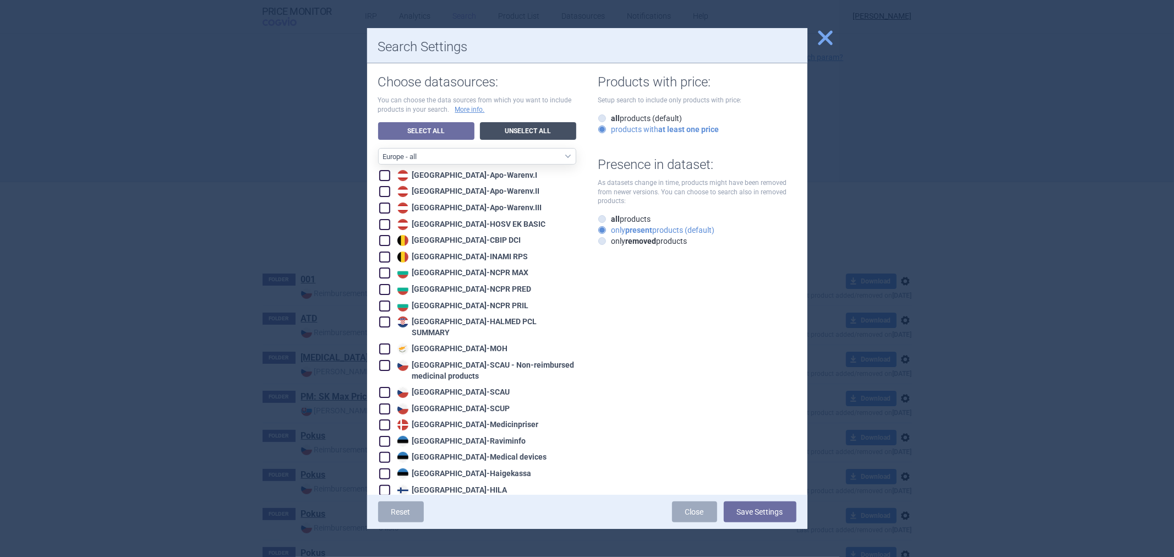
checkbox input "false"
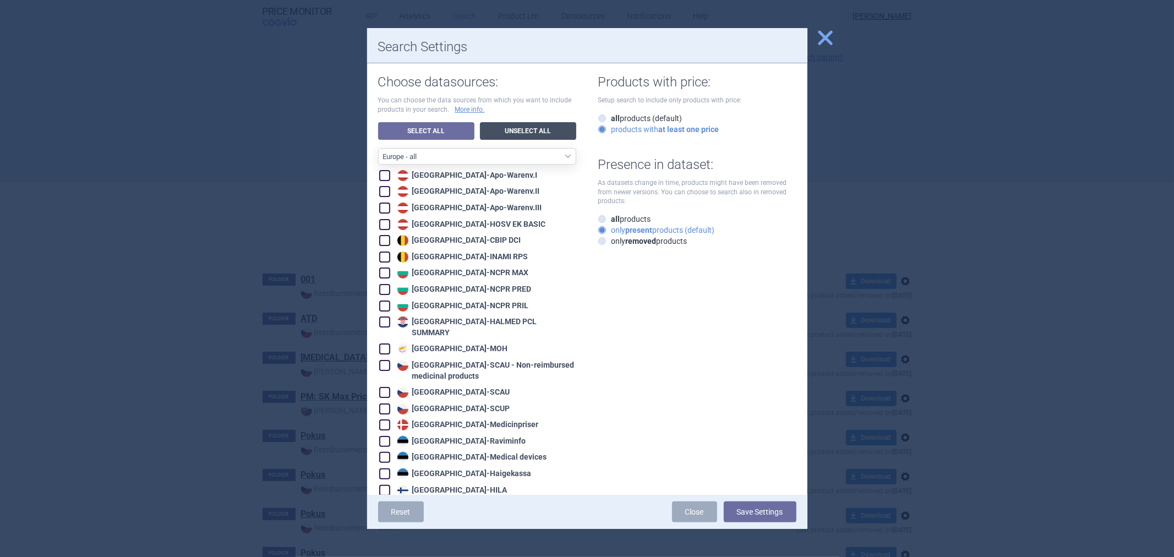
checkbox input "false"
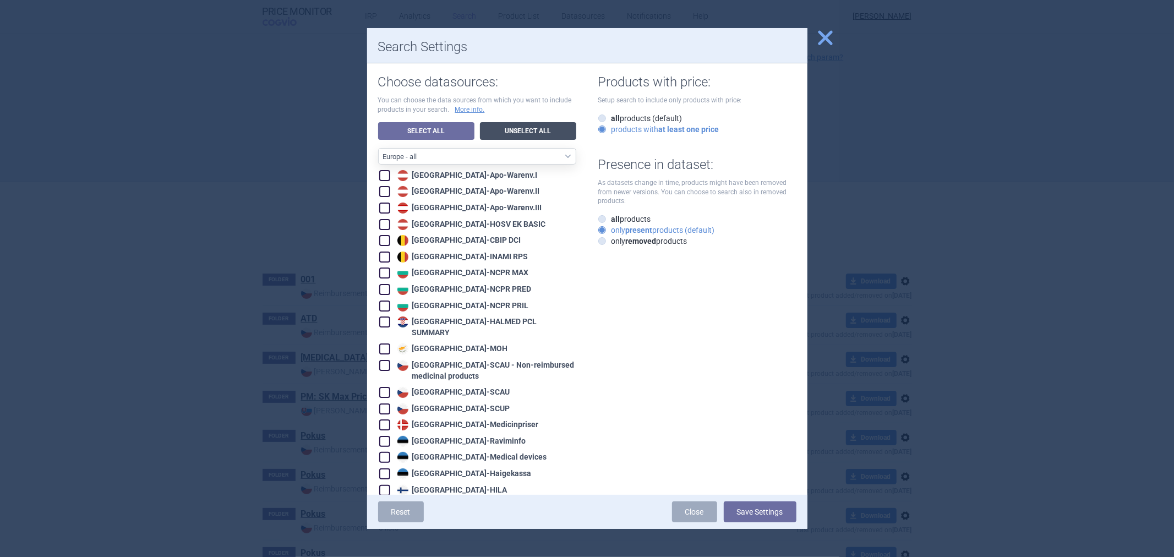
checkbox input "false"
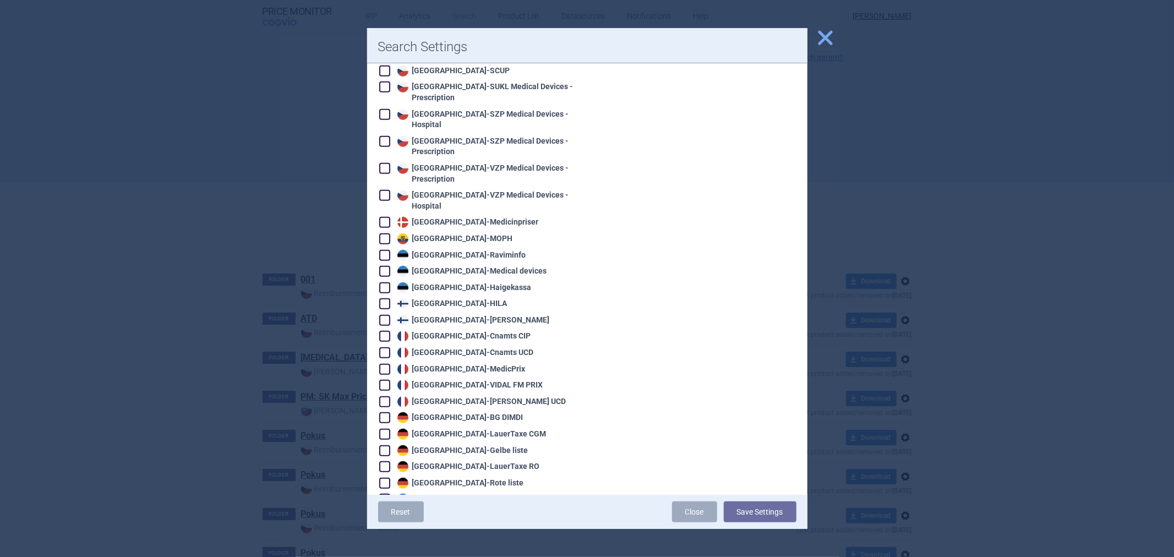
scroll to position [672, 0]
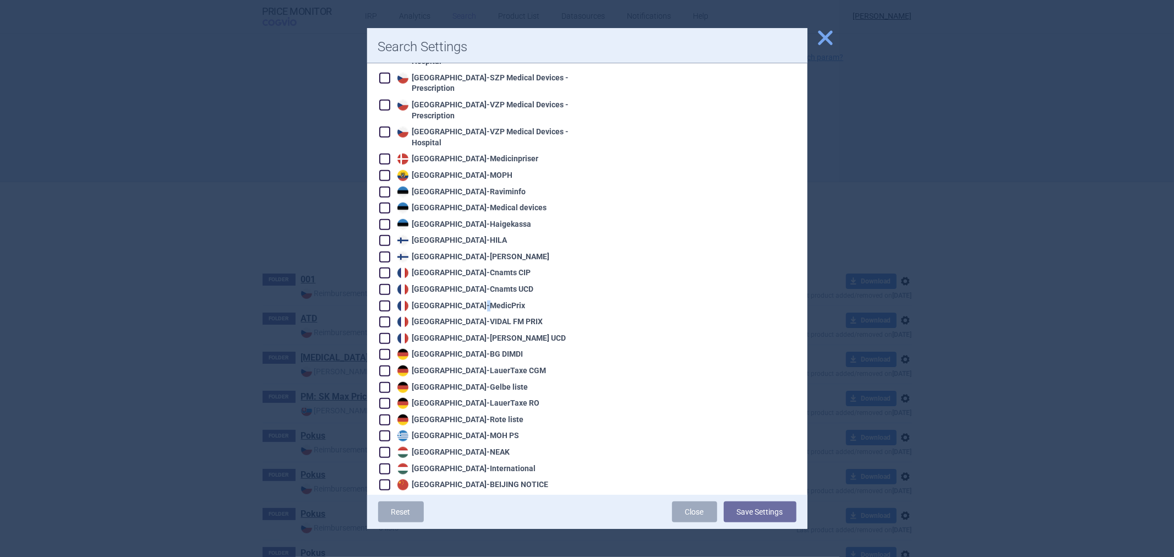
click at [436, 300] on div "France - MedicPrix" at bounding box center [460, 305] width 131 height 11
checkbox input "true"
click at [747, 518] on button "Save Settings" at bounding box center [760, 511] width 73 height 21
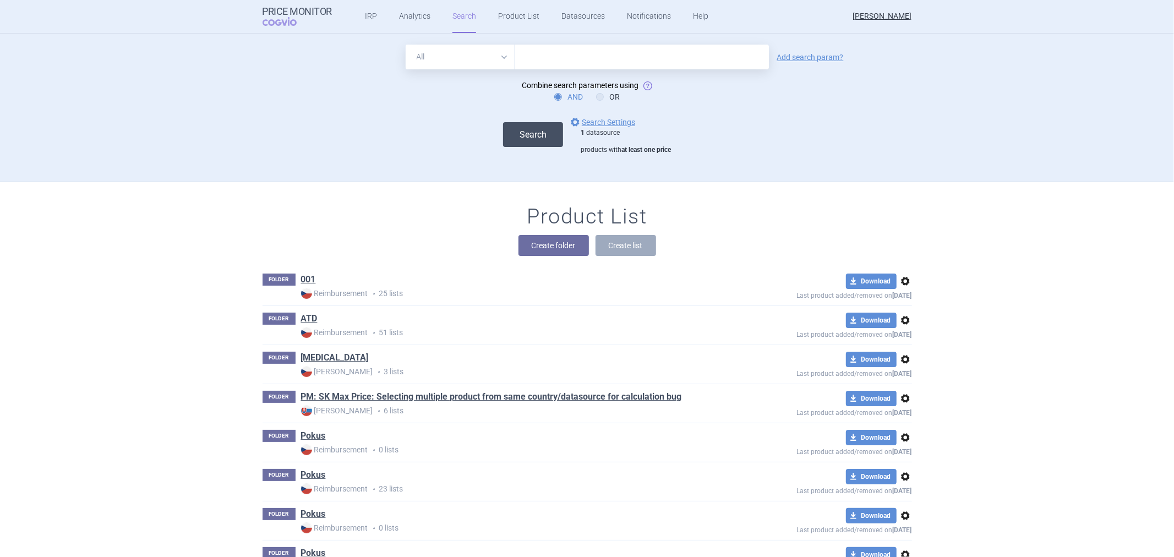
click at [539, 143] on button "Search" at bounding box center [533, 134] width 60 height 25
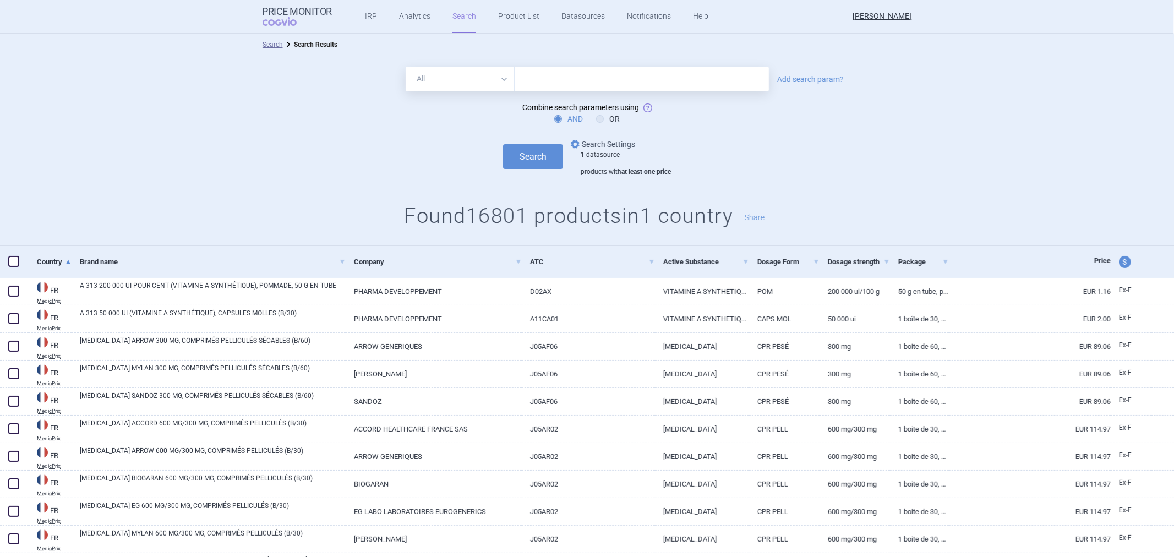
click at [601, 147] on link "options Search Settings" at bounding box center [601, 144] width 67 height 13
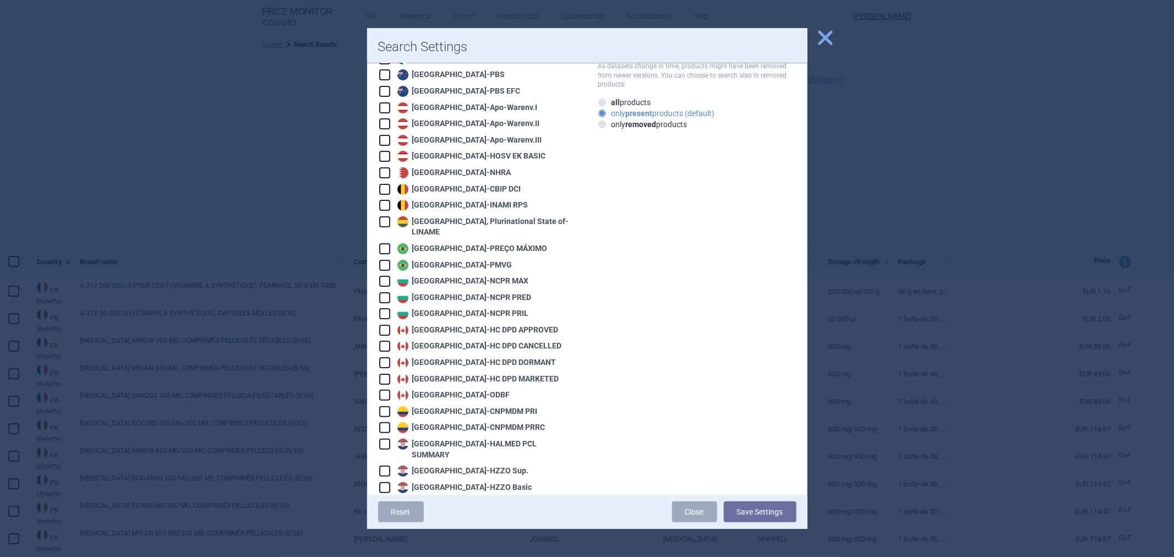
scroll to position [366, 0]
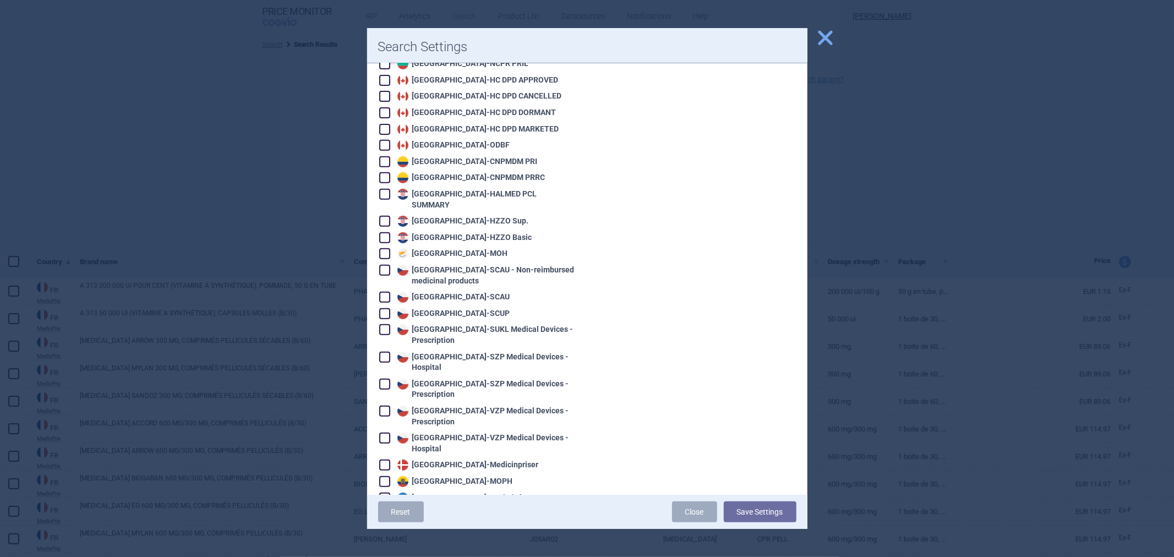
click at [289, 195] on div at bounding box center [587, 278] width 1174 height 557
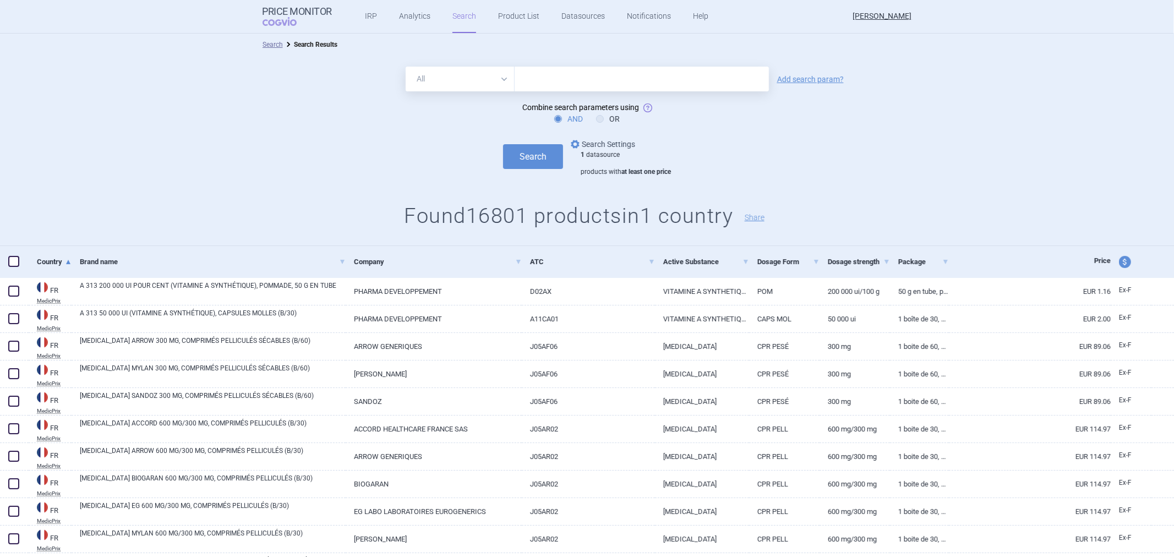
click at [599, 141] on link "options Search Settings" at bounding box center [601, 144] width 67 height 13
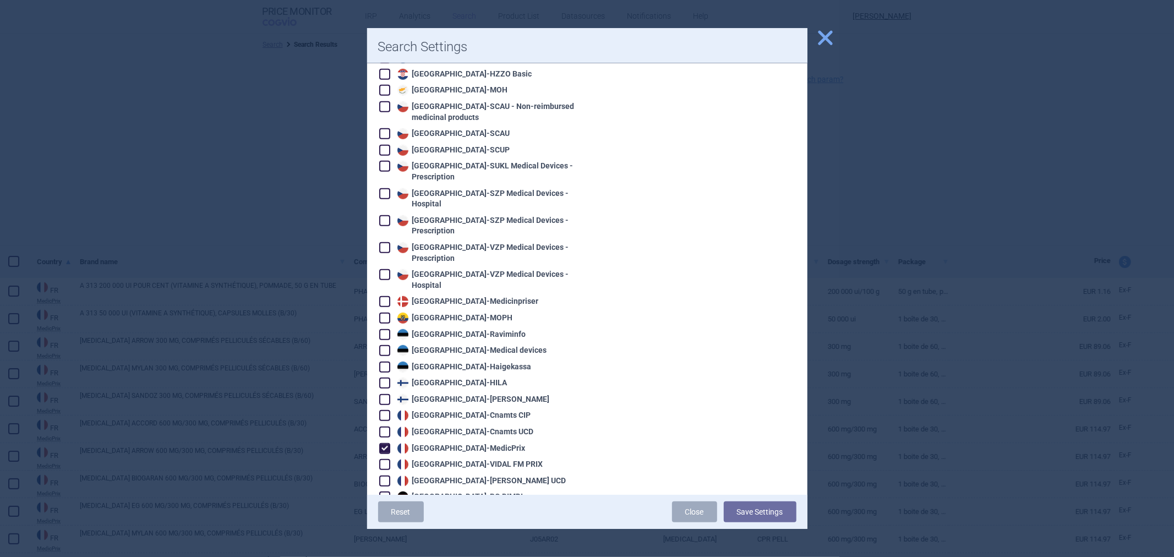
scroll to position [795, 0]
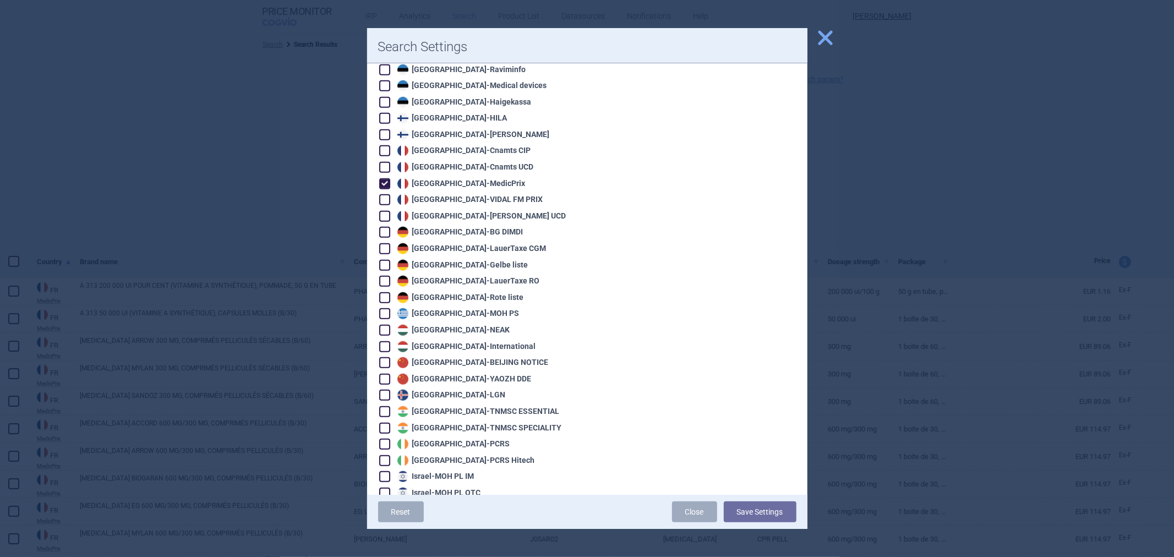
click at [446, 178] on div "France - MedicPrix" at bounding box center [460, 183] width 131 height 11
checkbox input "false"
click at [448, 194] on div "France - VIDAL FM PRIX" at bounding box center [469, 199] width 149 height 11
checkbox input "true"
click at [751, 508] on button "Save Settings" at bounding box center [760, 511] width 73 height 21
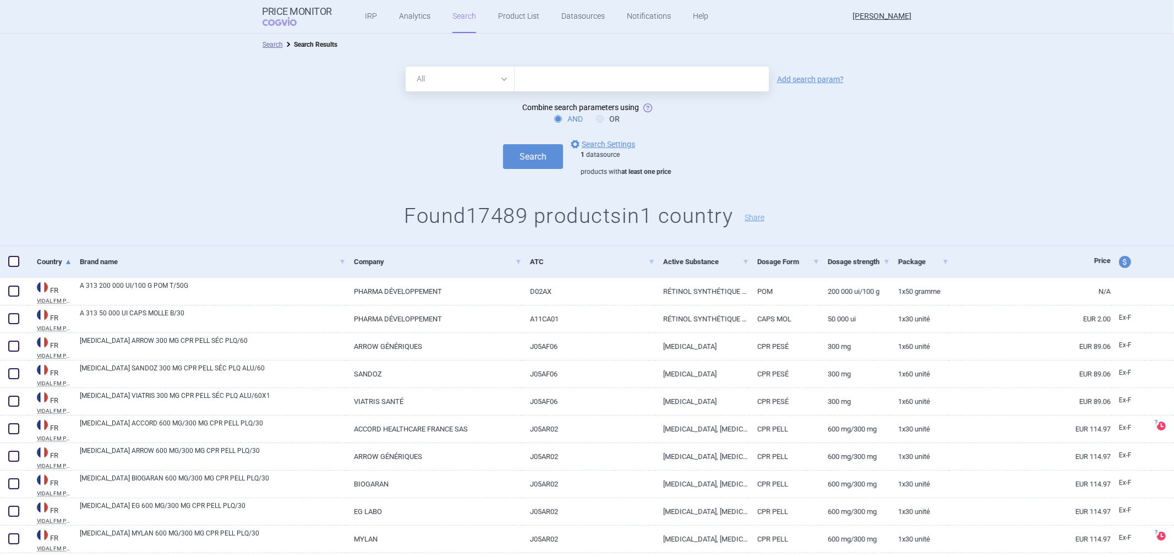
click at [586, 152] on div "1 datasource products with at least one price" at bounding box center [625, 164] width 90 height 26
click at [592, 146] on link "options Search Settings" at bounding box center [601, 144] width 67 height 13
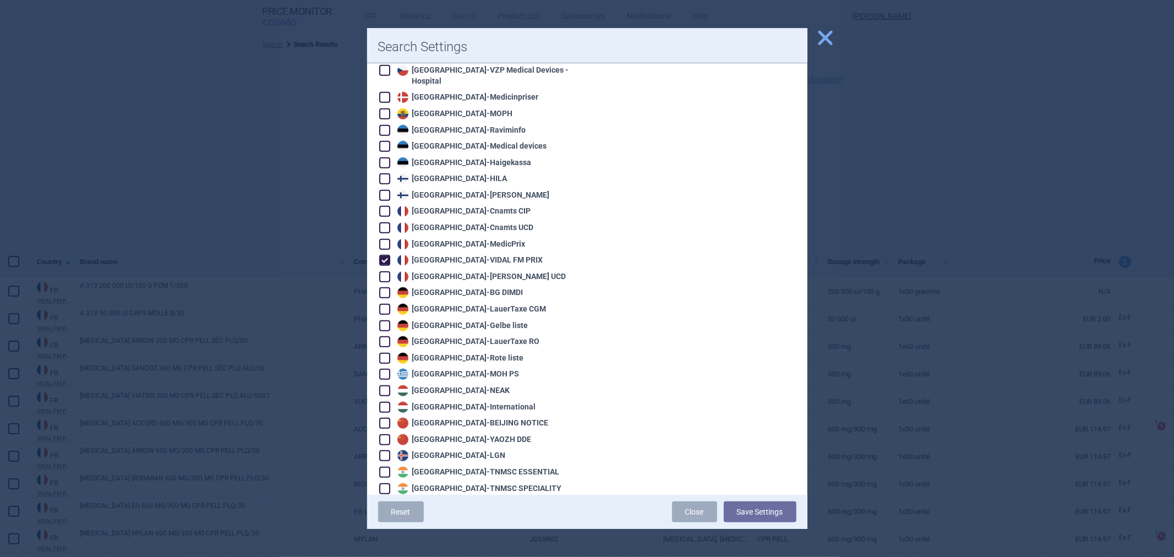
scroll to position [733, 0]
click at [479, 255] on div "France - VIDAL FM PRIX" at bounding box center [469, 260] width 149 height 11
checkbox input "false"
click at [458, 223] on div "France - Cnamts UCD" at bounding box center [464, 228] width 139 height 11
checkbox input "true"
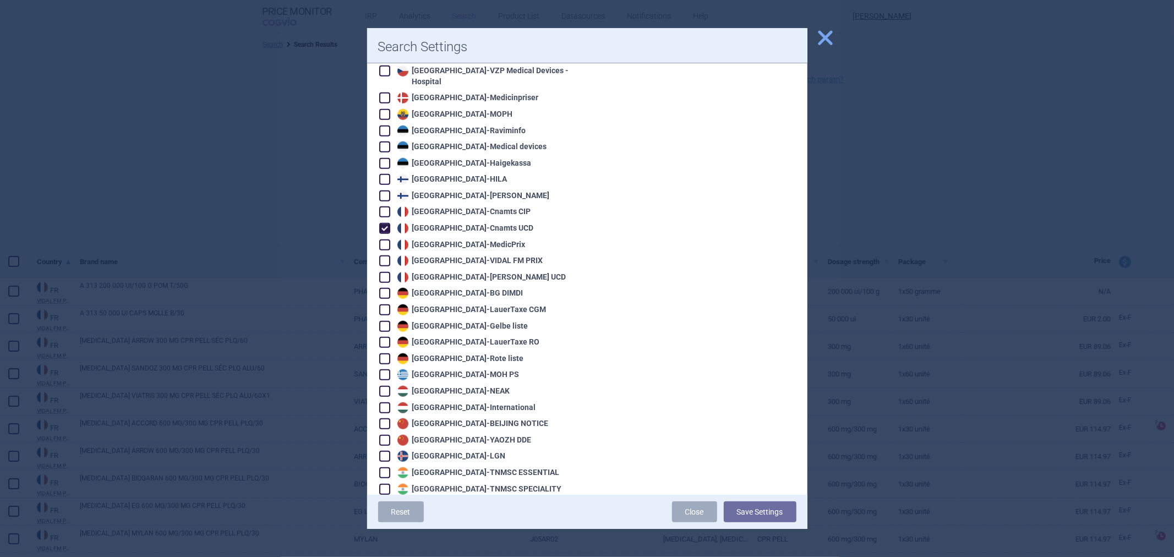
click at [470, 206] on div "France - Cnamts CIP" at bounding box center [463, 211] width 136 height 11
checkbox input "true"
click at [463, 223] on div "France - Cnamts UCD" at bounding box center [464, 228] width 139 height 11
checkbox input "false"
click at [744, 505] on button "Save Settings" at bounding box center [760, 511] width 73 height 21
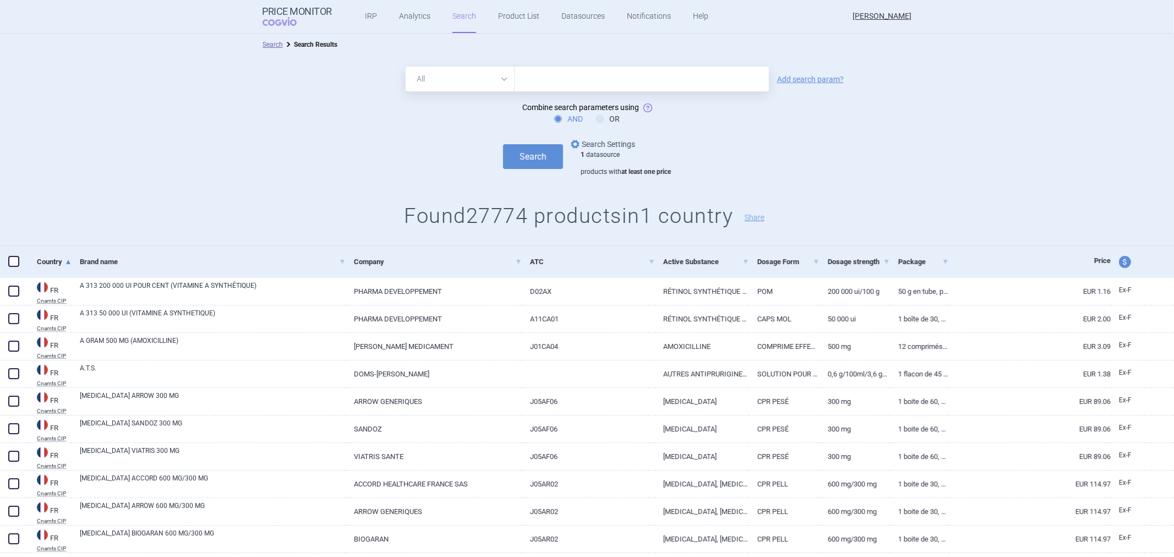
click at [609, 141] on link "options Search Settings" at bounding box center [601, 144] width 67 height 13
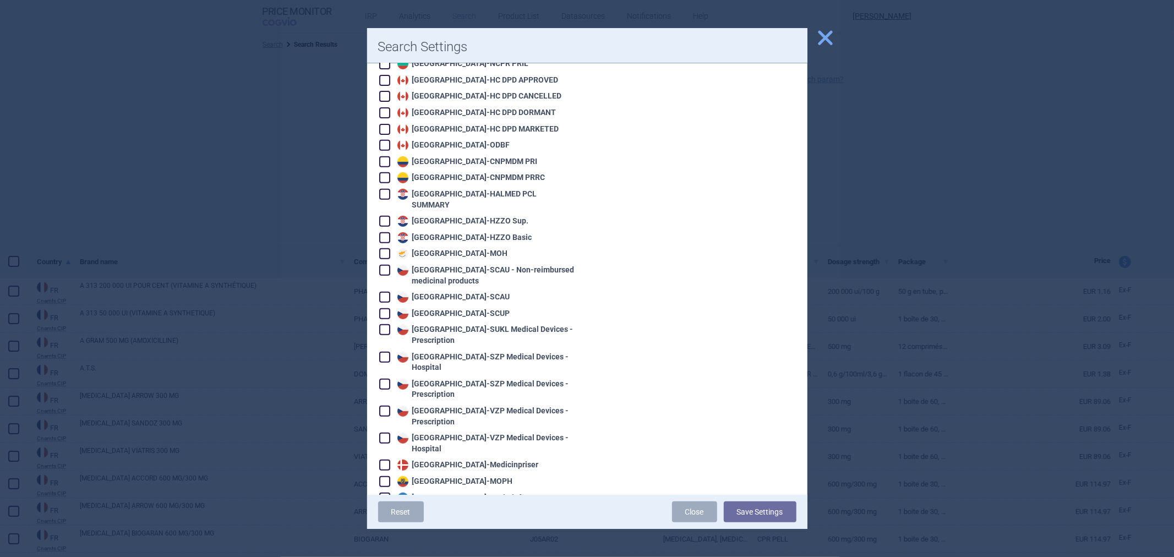
scroll to position [795, 0]
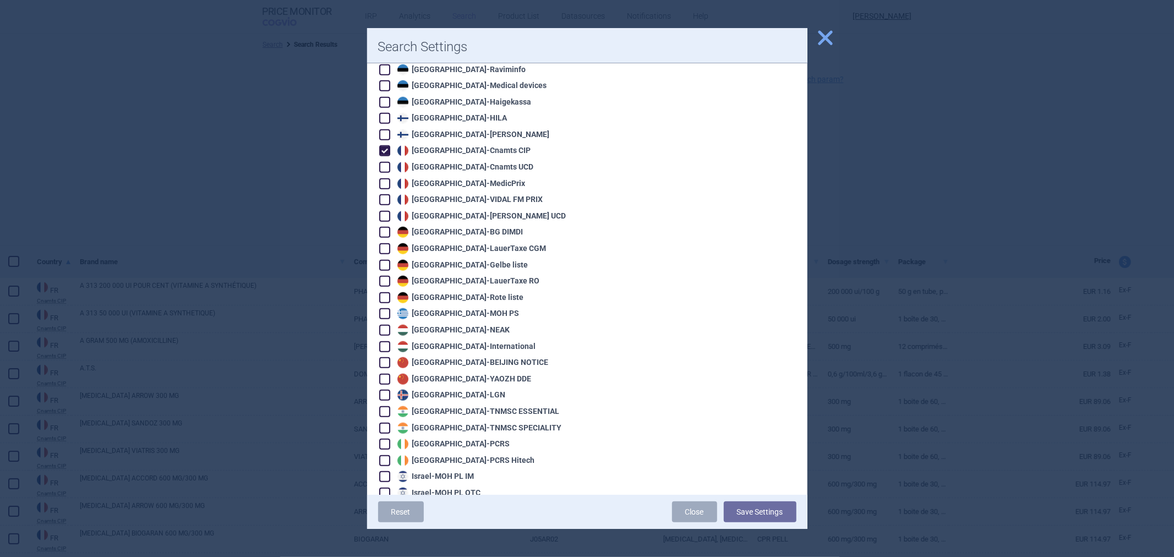
click at [454, 162] on div "France - Cnamts UCD" at bounding box center [464, 167] width 139 height 11
checkbox input "true"
click at [769, 527] on div "Reset Close Save Settings" at bounding box center [587, 512] width 440 height 34
click at [765, 509] on button "Save Settings" at bounding box center [760, 511] width 73 height 21
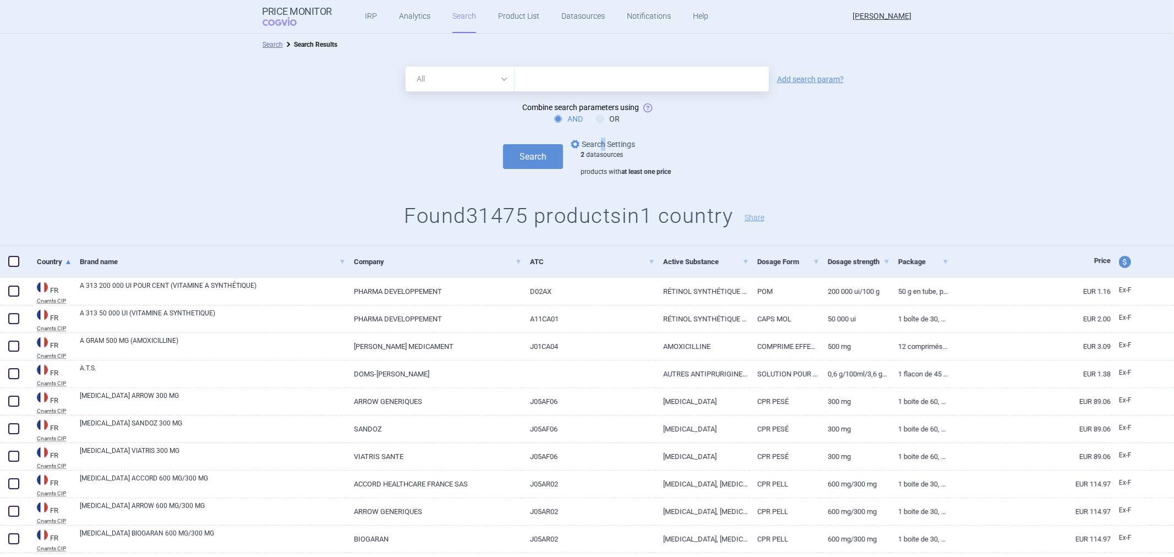
click at [598, 145] on link "options Search Settings" at bounding box center [601, 144] width 67 height 13
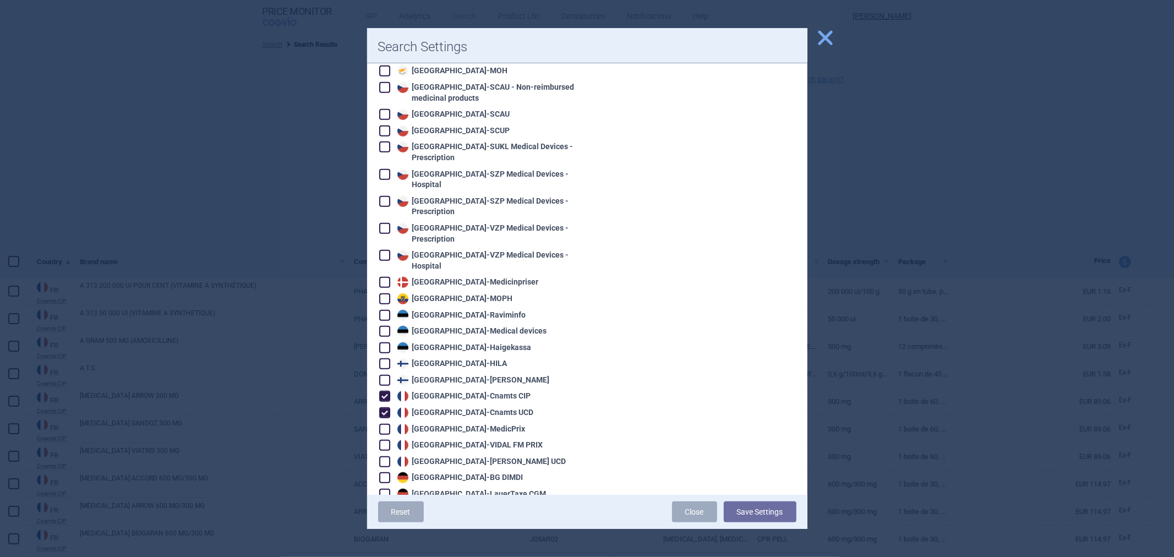
scroll to position [733, 0]
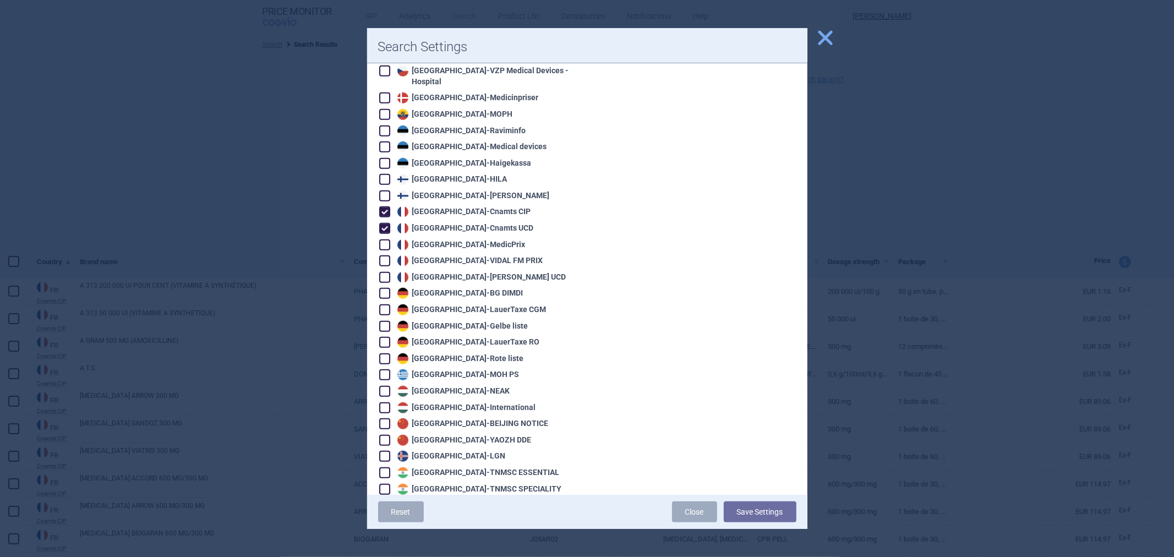
click at [460, 272] on div "France - VIDAL FM UCD" at bounding box center [481, 277] width 172 height 11
checkbox input "true"
click at [474, 255] on div "France - VIDAL FM PRIX" at bounding box center [469, 260] width 149 height 11
checkbox input "true"
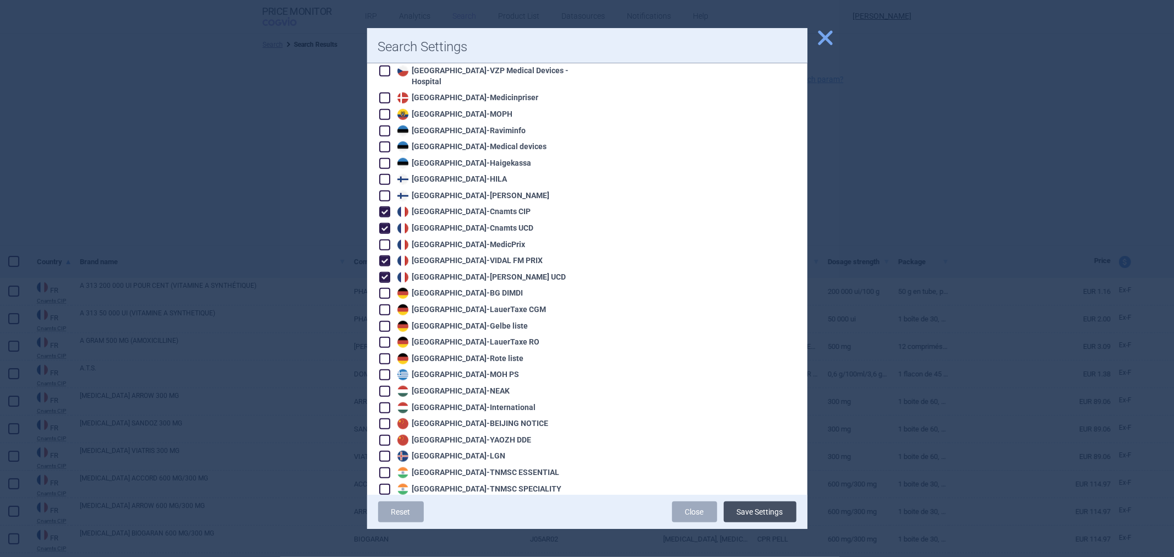
click at [766, 510] on button "Save Settings" at bounding box center [760, 511] width 73 height 21
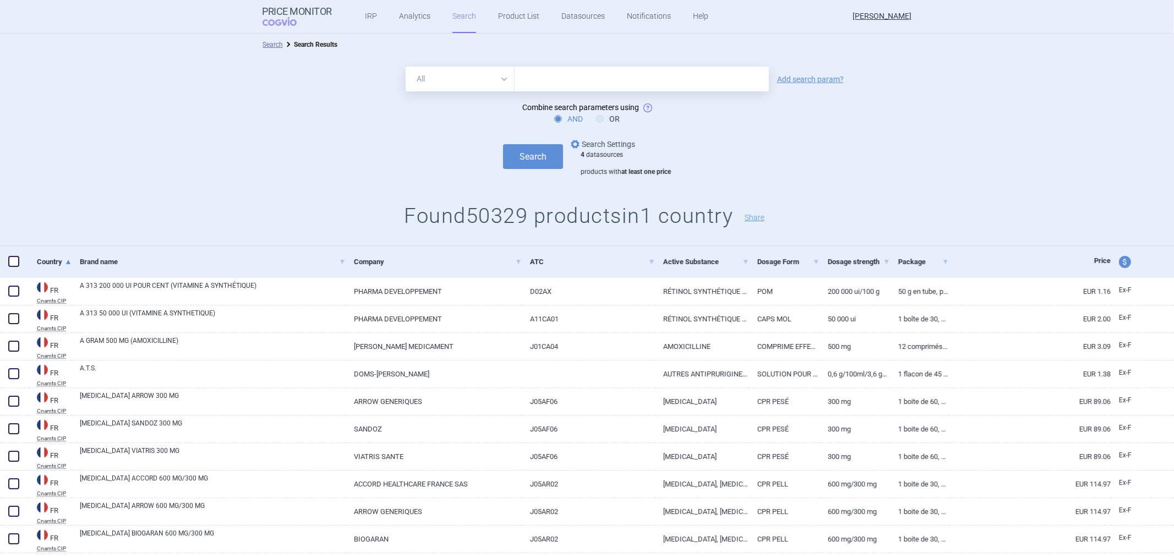
click at [617, 142] on link "options Search Settings" at bounding box center [601, 144] width 67 height 13
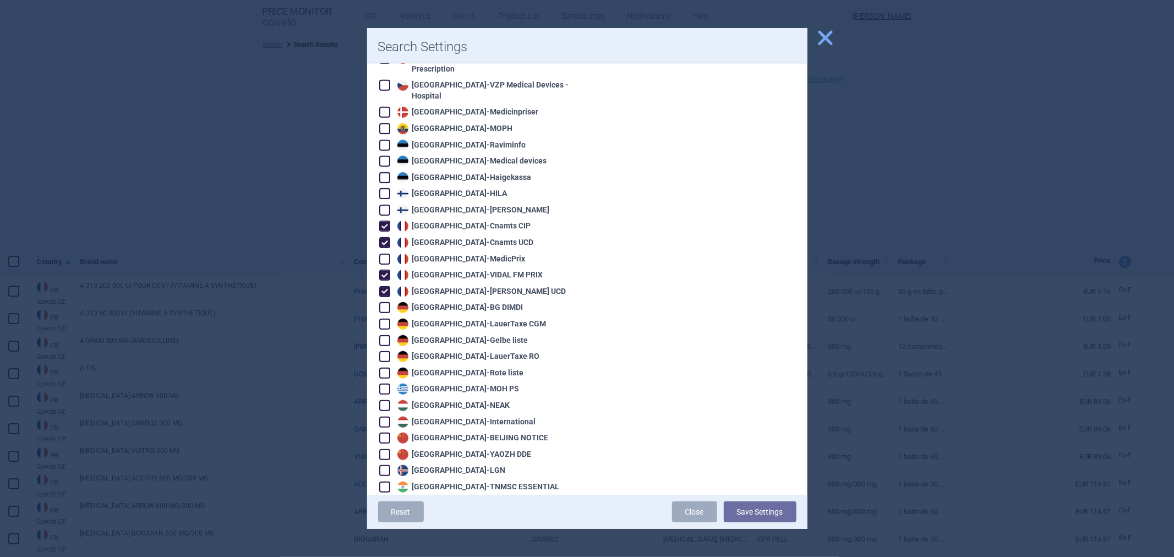
scroll to position [733, 0]
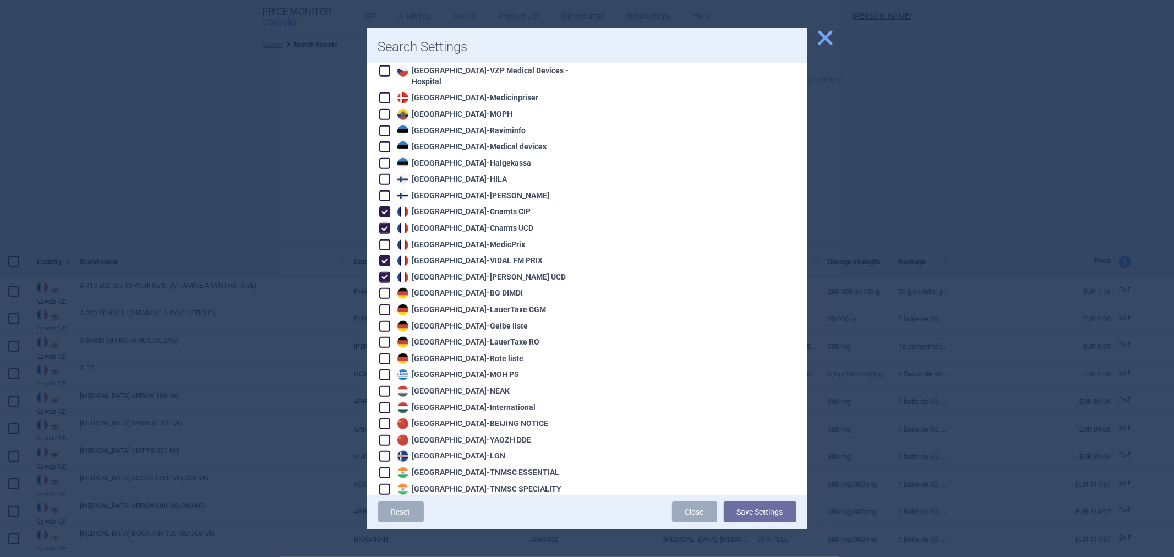
click at [441, 239] on div "France - MedicPrix" at bounding box center [460, 244] width 131 height 11
checkbox input "true"
click at [744, 512] on button "Save Settings" at bounding box center [760, 511] width 73 height 21
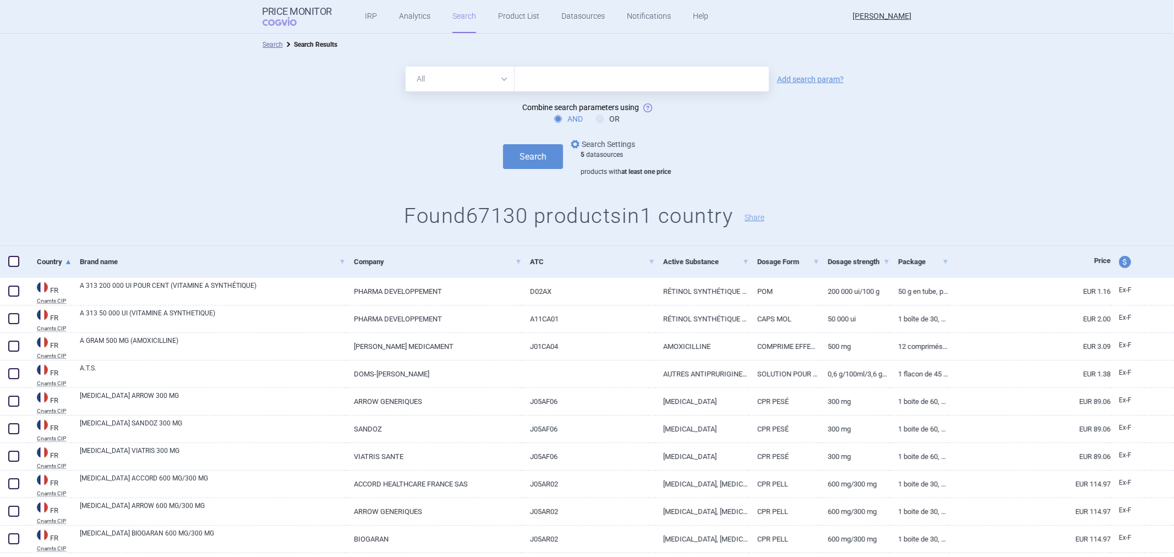
click at [594, 149] on link "options Search Settings" at bounding box center [601, 144] width 67 height 13
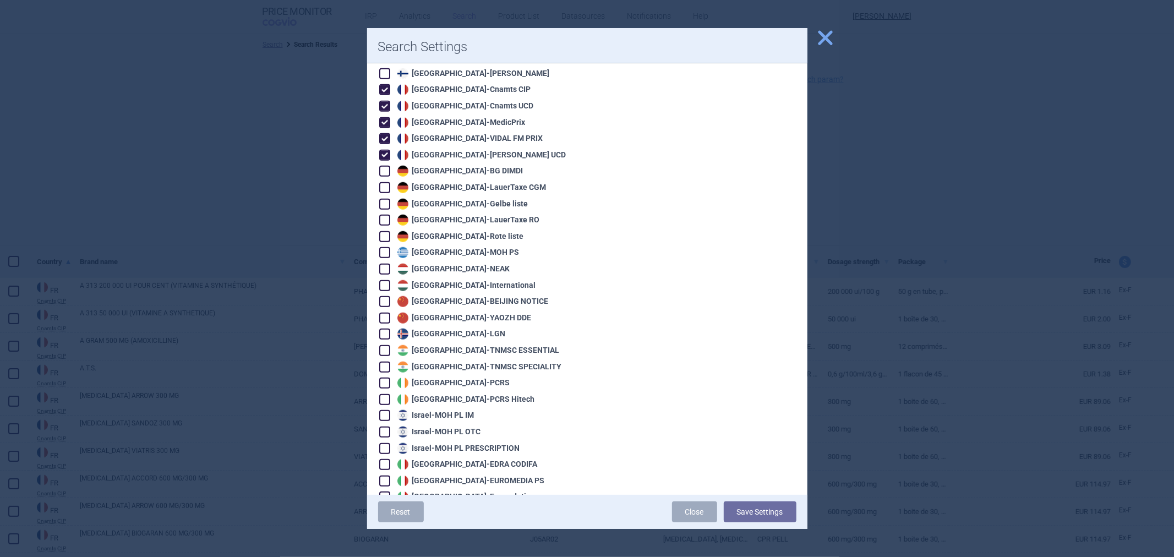
scroll to position [733, 0]
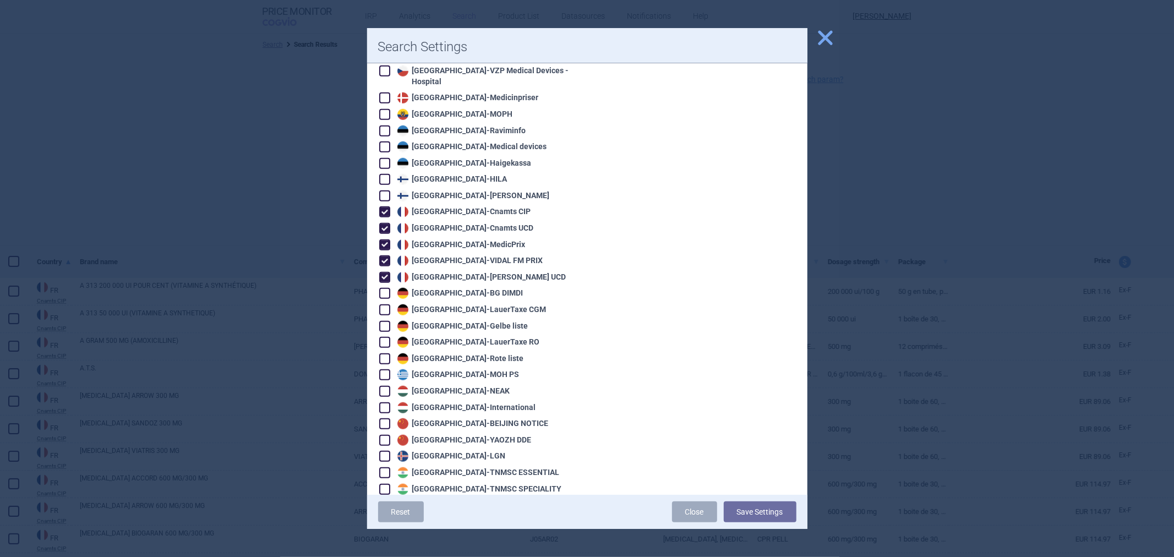
click at [422, 272] on div "France - VIDAL FM UCD" at bounding box center [481, 277] width 172 height 11
checkbox input "false"
click at [429, 255] on div "France - VIDAL FM PRIX" at bounding box center [469, 260] width 149 height 11
checkbox input "false"
click at [429, 223] on div "France - Cnamts UCD" at bounding box center [464, 228] width 139 height 11
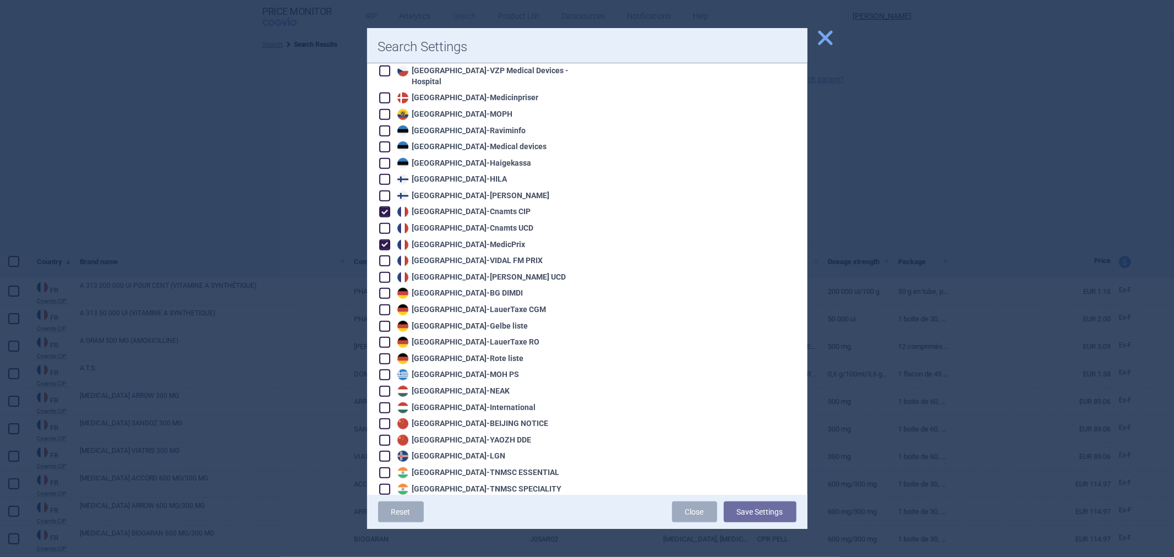
checkbox input "false"
click at [430, 206] on div "France - Cnamts CIP" at bounding box center [463, 211] width 136 height 11
checkbox input "false"
drag, startPoint x: 756, startPoint y: 507, endPoint x: 759, endPoint y: 498, distance: 8.9
click at [757, 505] on button "Save Settings" at bounding box center [760, 511] width 73 height 21
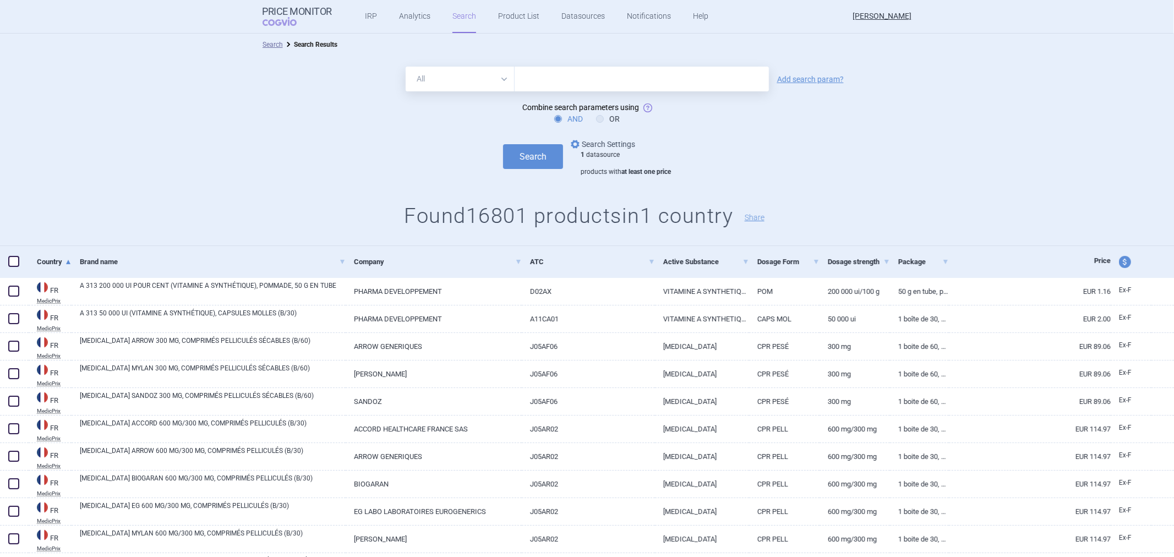
click at [616, 147] on link "options Search Settings" at bounding box center [601, 144] width 67 height 13
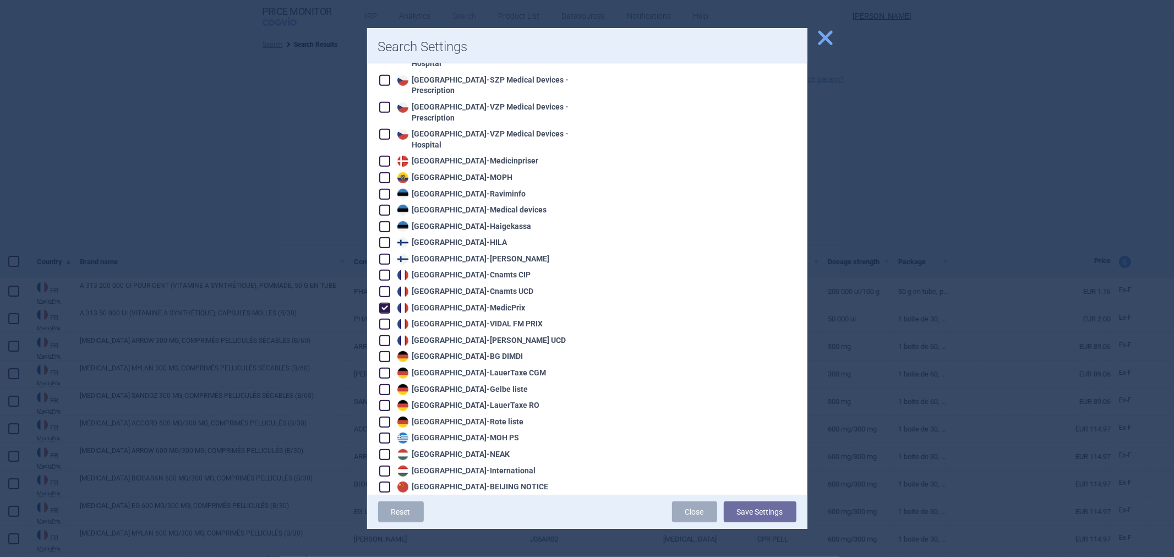
scroll to position [672, 0]
drag, startPoint x: 431, startPoint y: 282, endPoint x: 437, endPoint y: 277, distance: 7.8
click at [431, 300] on div "France - MedicPrix" at bounding box center [460, 305] width 131 height 11
checkbox input "false"
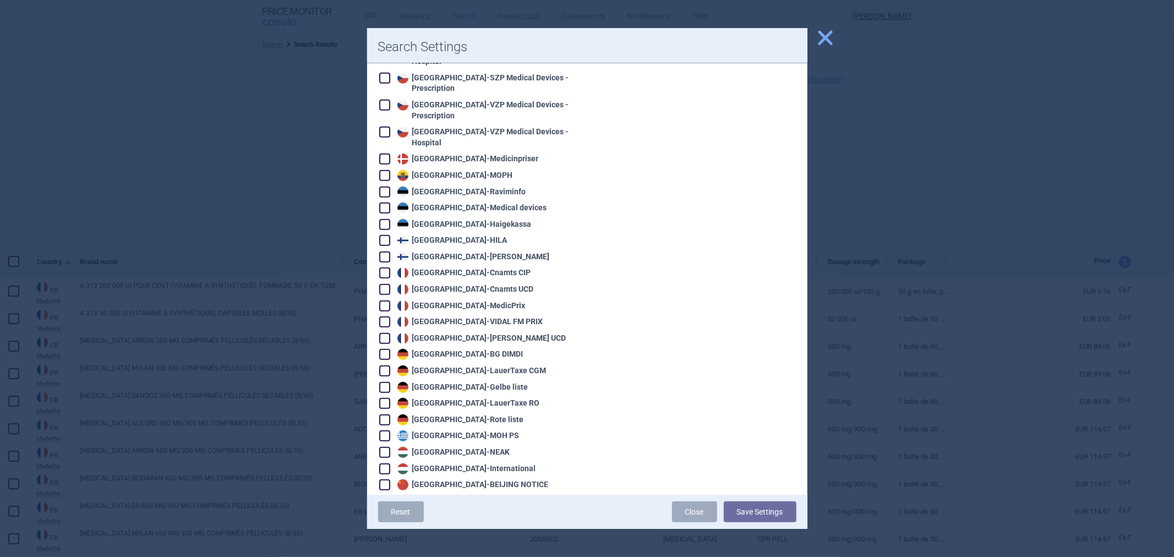
click at [446, 267] on div "France - Cnamts CIP" at bounding box center [463, 272] width 136 height 11
checkbox input "true"
click at [441, 284] on div "France - Cnamts UCD" at bounding box center [464, 289] width 139 height 11
checkbox input "true"
click at [737, 507] on button "Save Settings" at bounding box center [760, 511] width 73 height 21
